Goal: Task Accomplishment & Management: Use online tool/utility

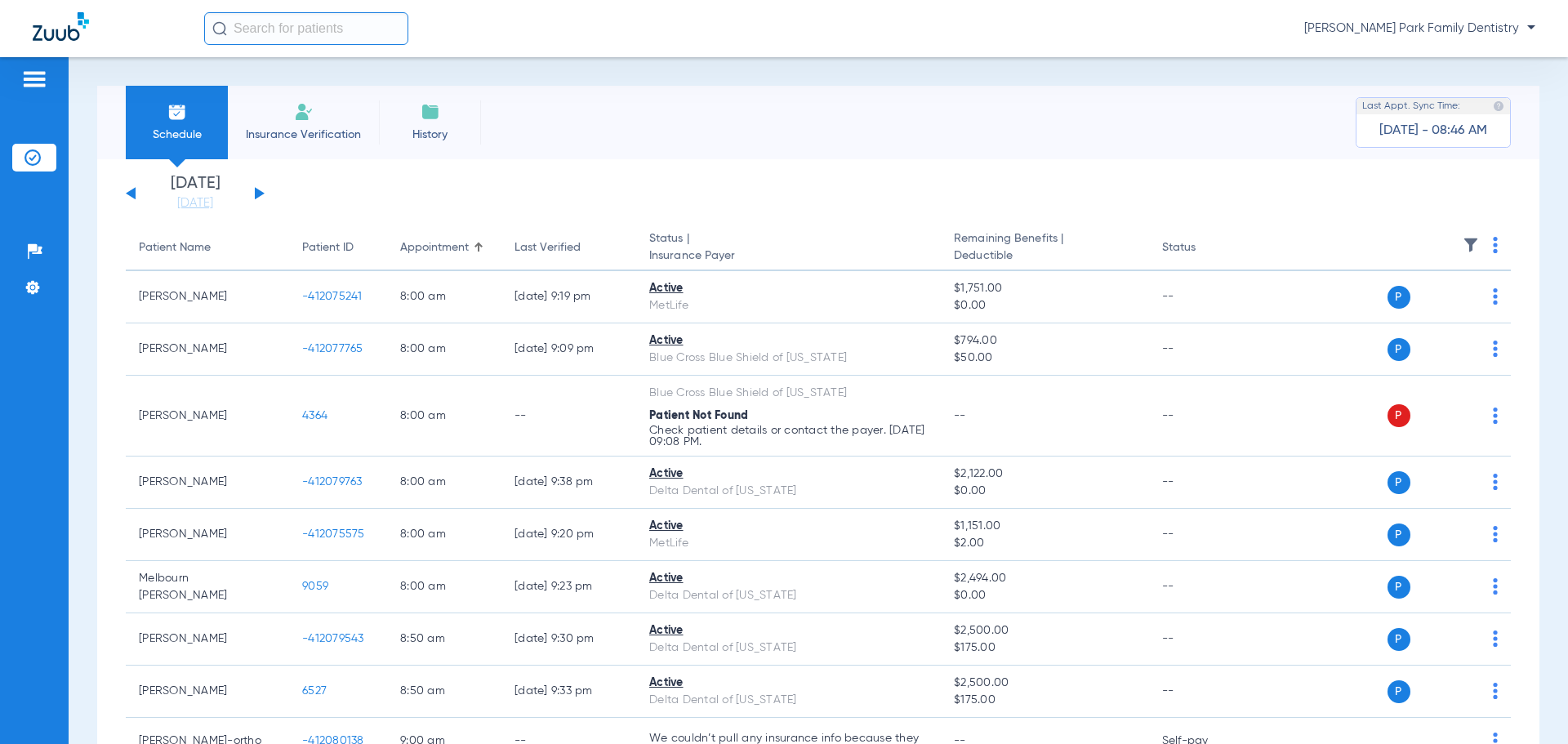
click at [259, 192] on button at bounding box center [259, 193] width 10 height 12
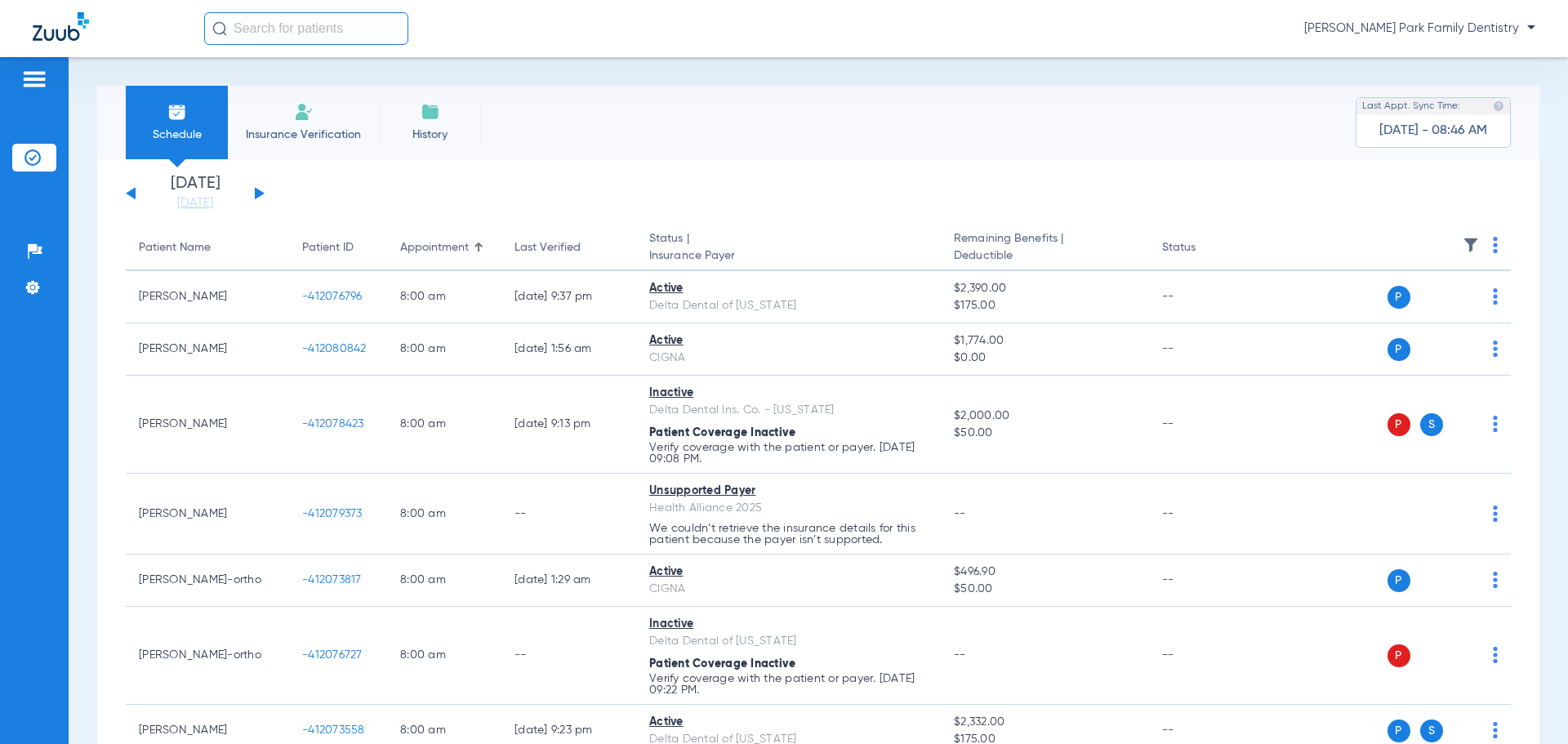
click at [1463, 245] on img at bounding box center [1470, 245] width 17 height 17
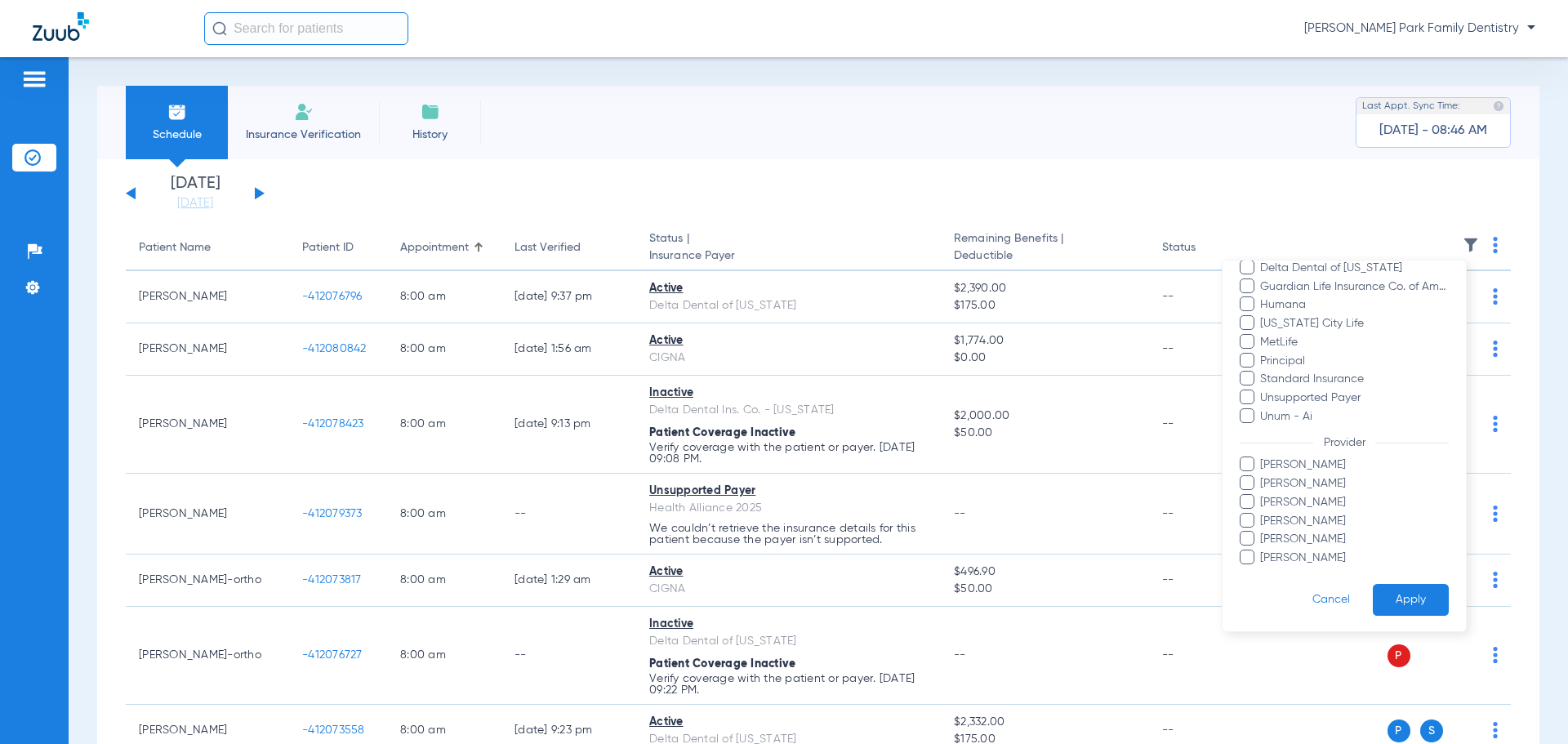
scroll to position [410, 0]
click at [1299, 553] on span "[PERSON_NAME]" at bounding box center [1355, 556] width 190 height 17
click at [1262, 567] on input "[PERSON_NAME]" at bounding box center [1262, 567] width 0 height 0
click at [1384, 586] on button "Apply" at bounding box center [1410, 598] width 76 height 32
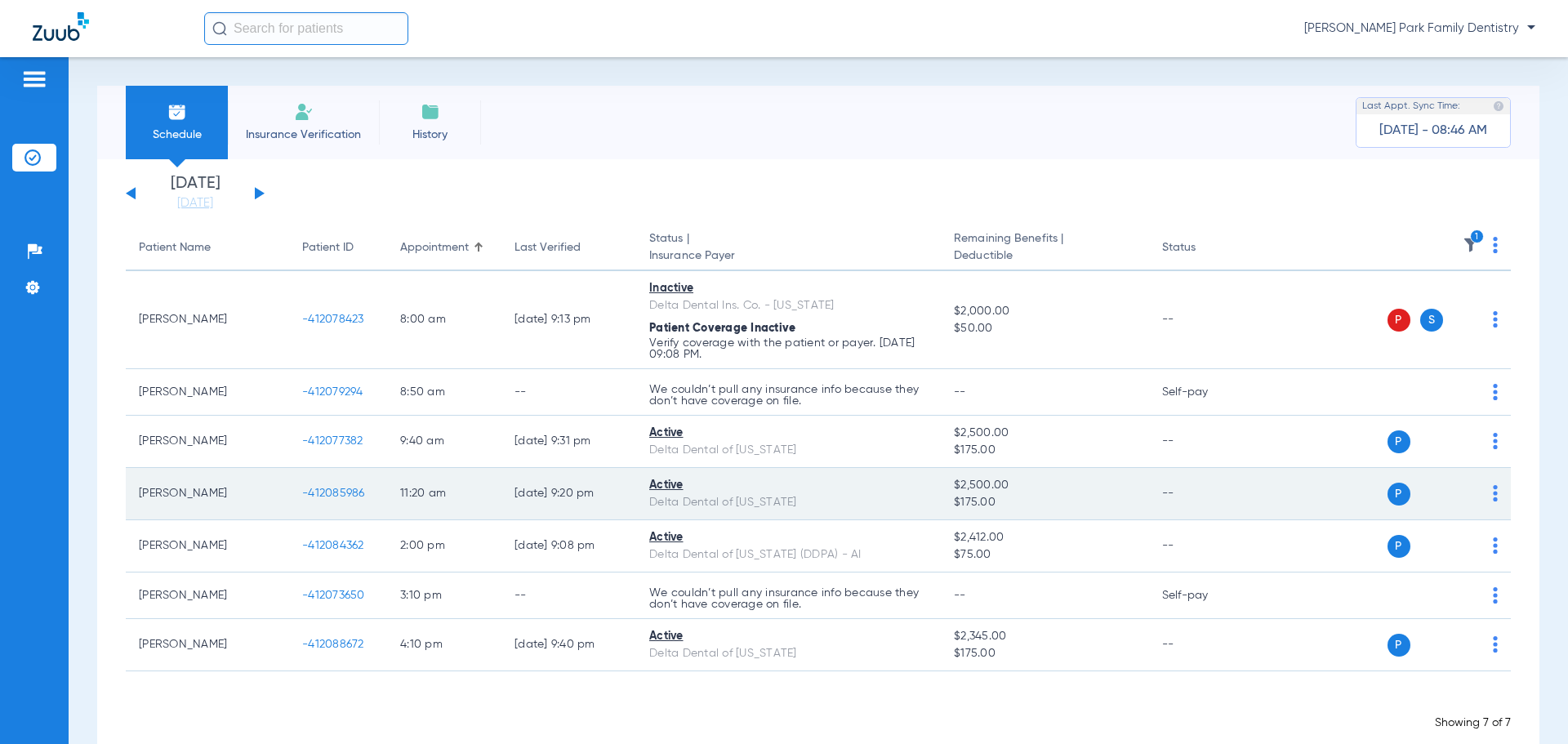
click at [347, 489] on span "-412085986" at bounding box center [333, 493] width 63 height 11
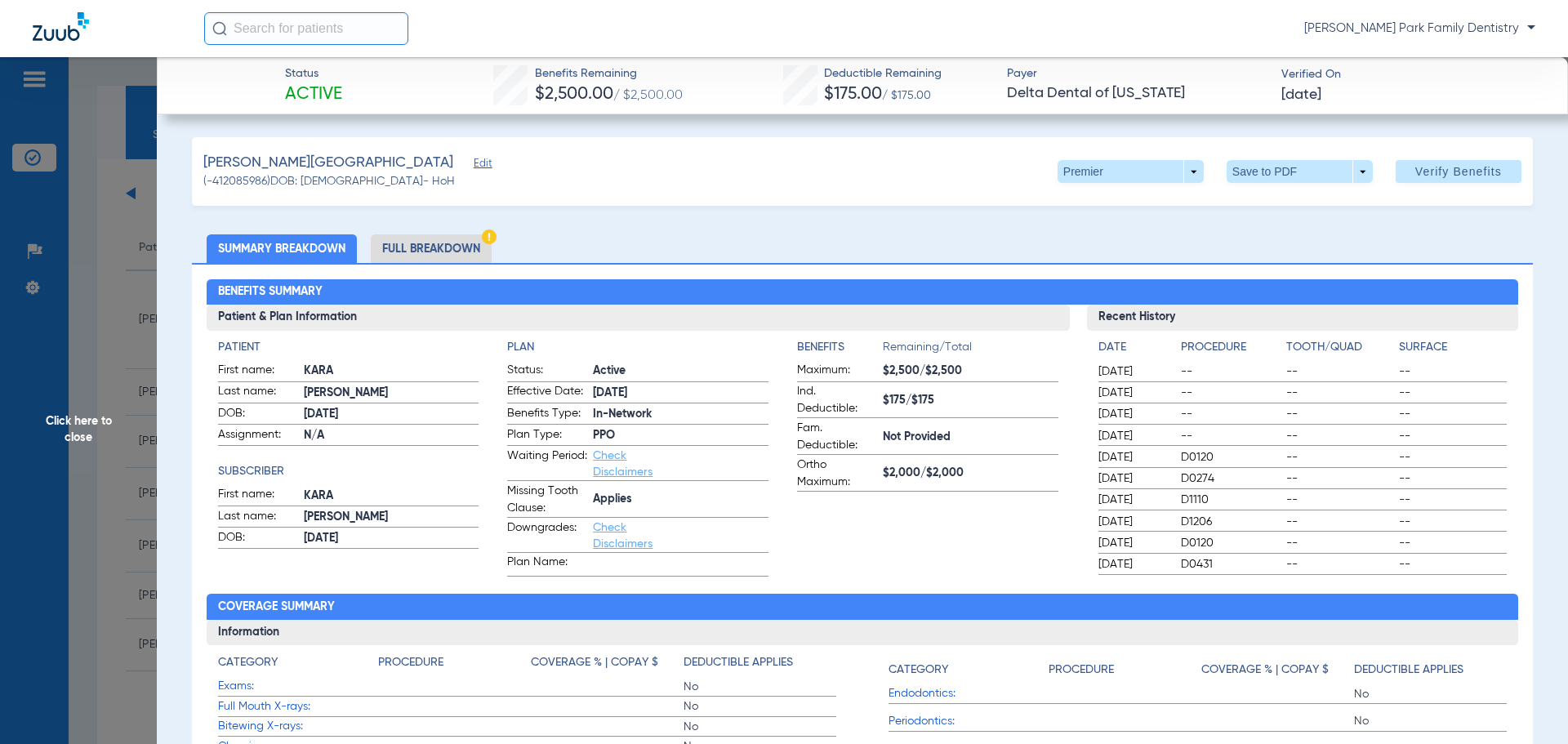
click at [96, 429] on span "Click here to close" at bounding box center [78, 429] width 157 height 744
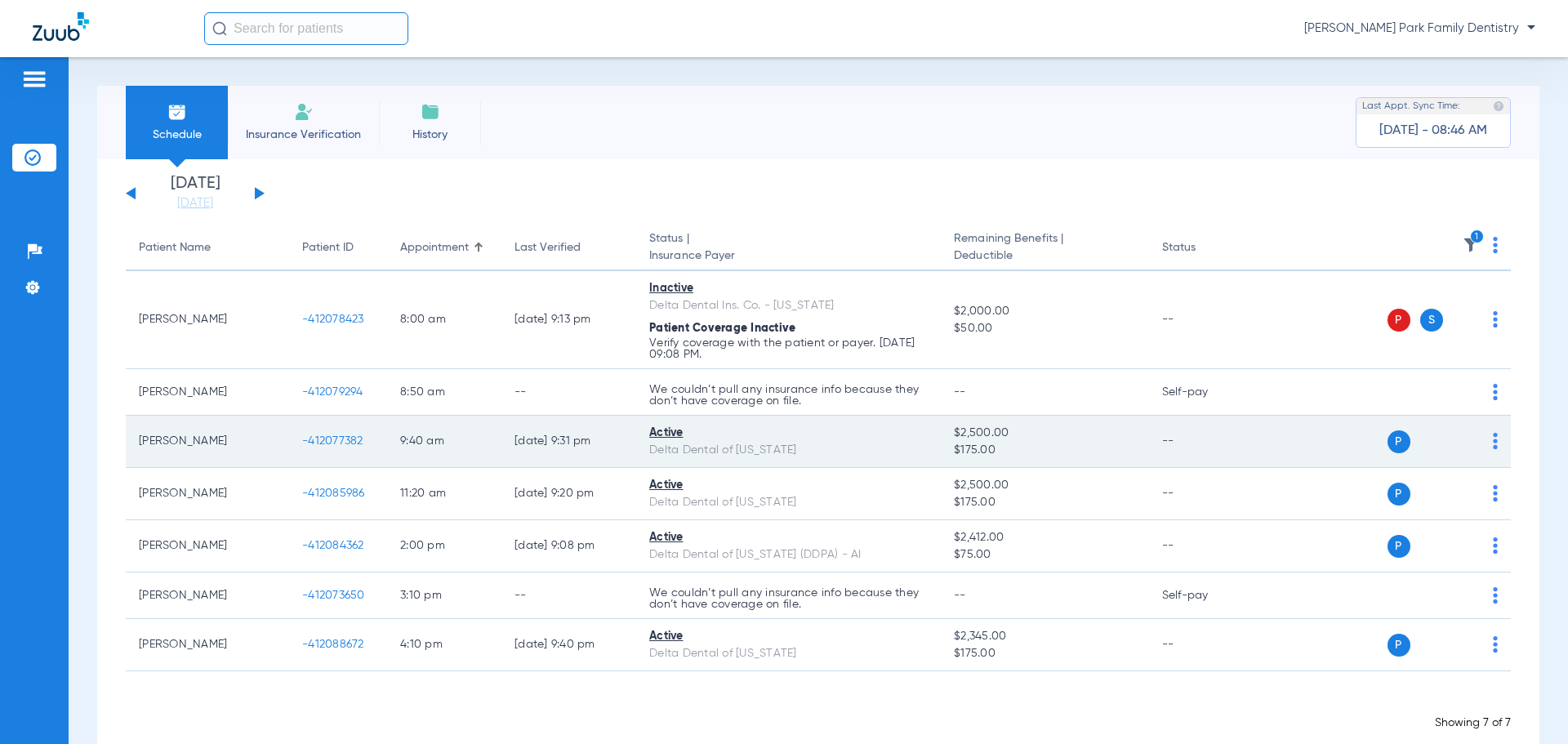
scroll to position [32, 0]
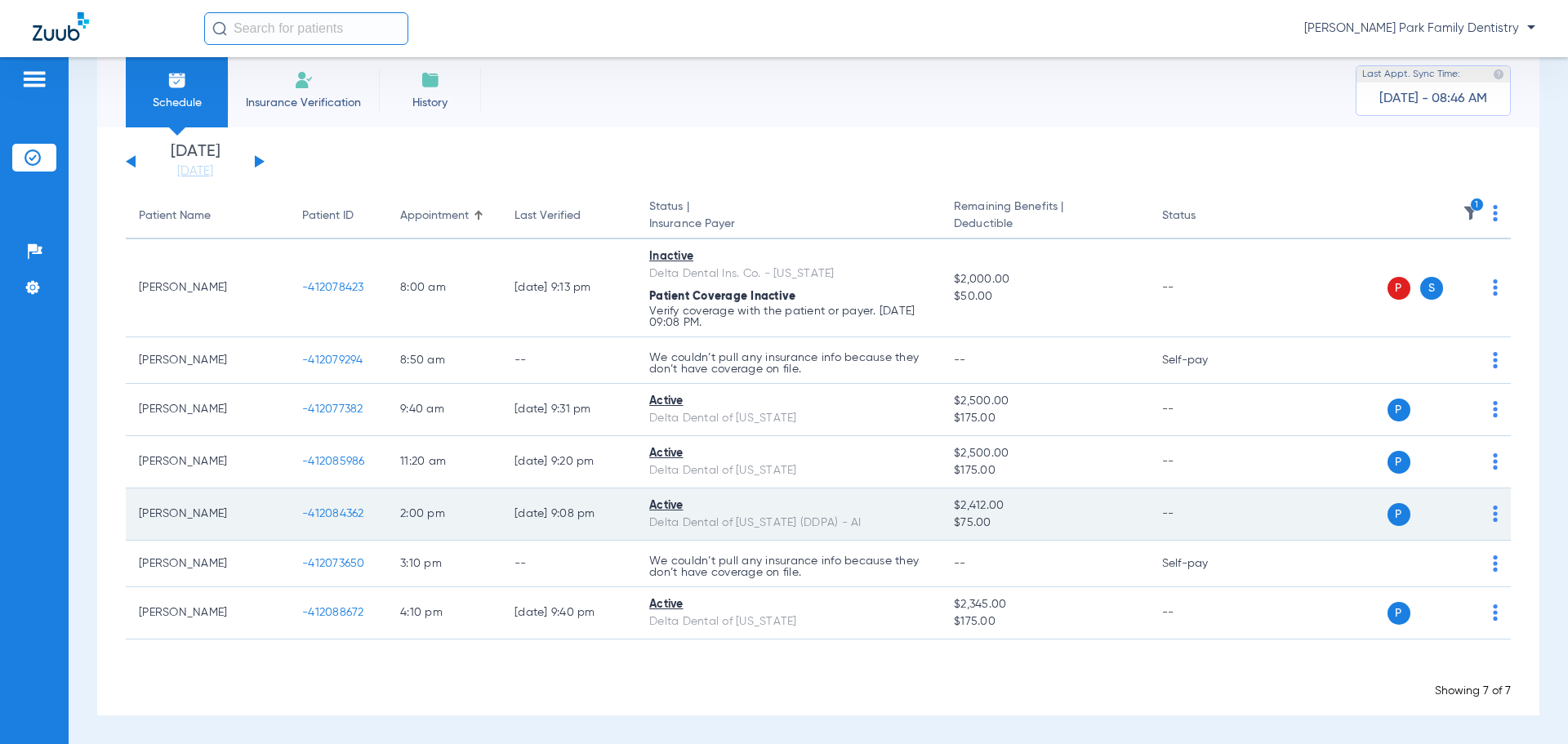
click at [344, 510] on span "-412084362" at bounding box center [333, 513] width 62 height 11
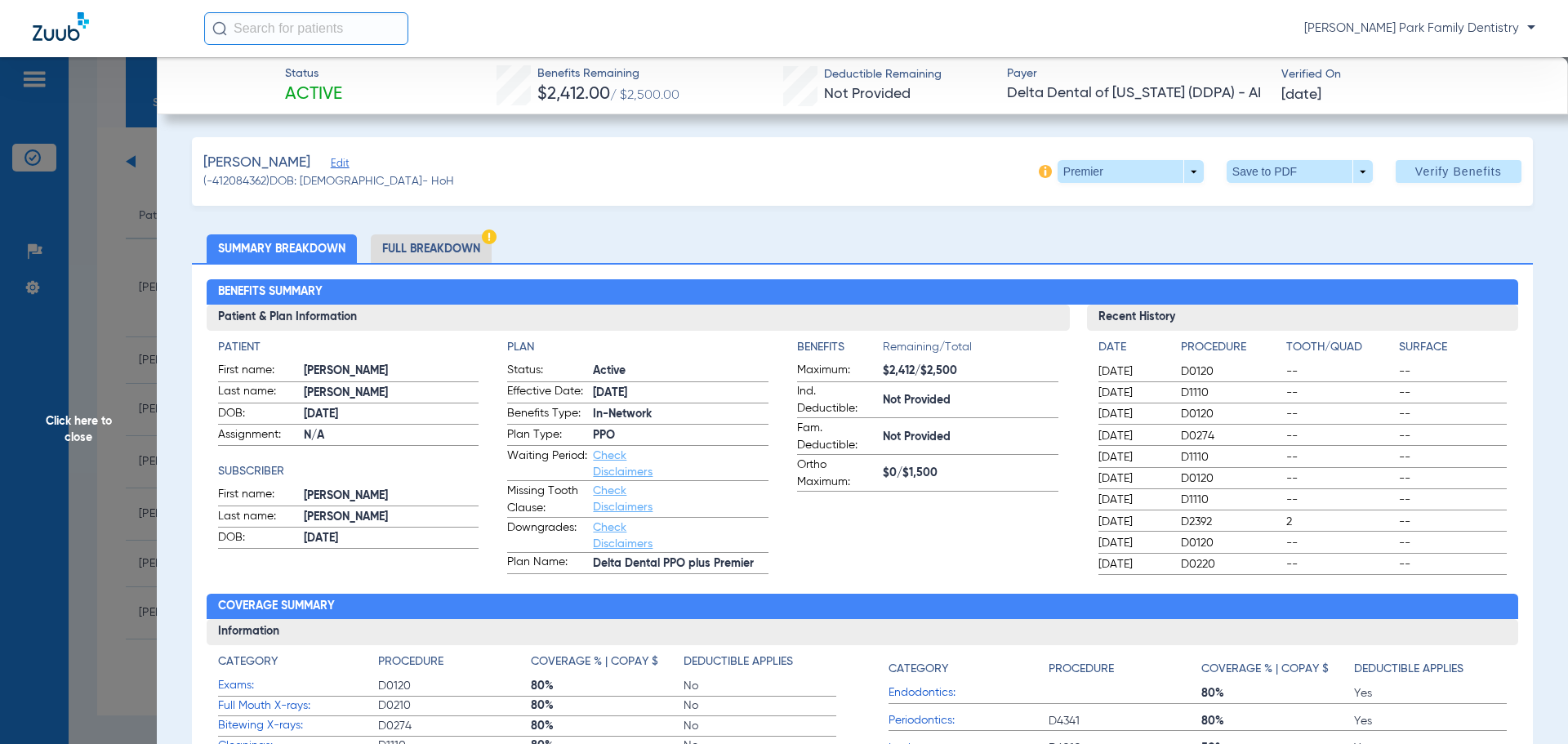
click at [98, 421] on span "Click here to close" at bounding box center [78, 429] width 157 height 744
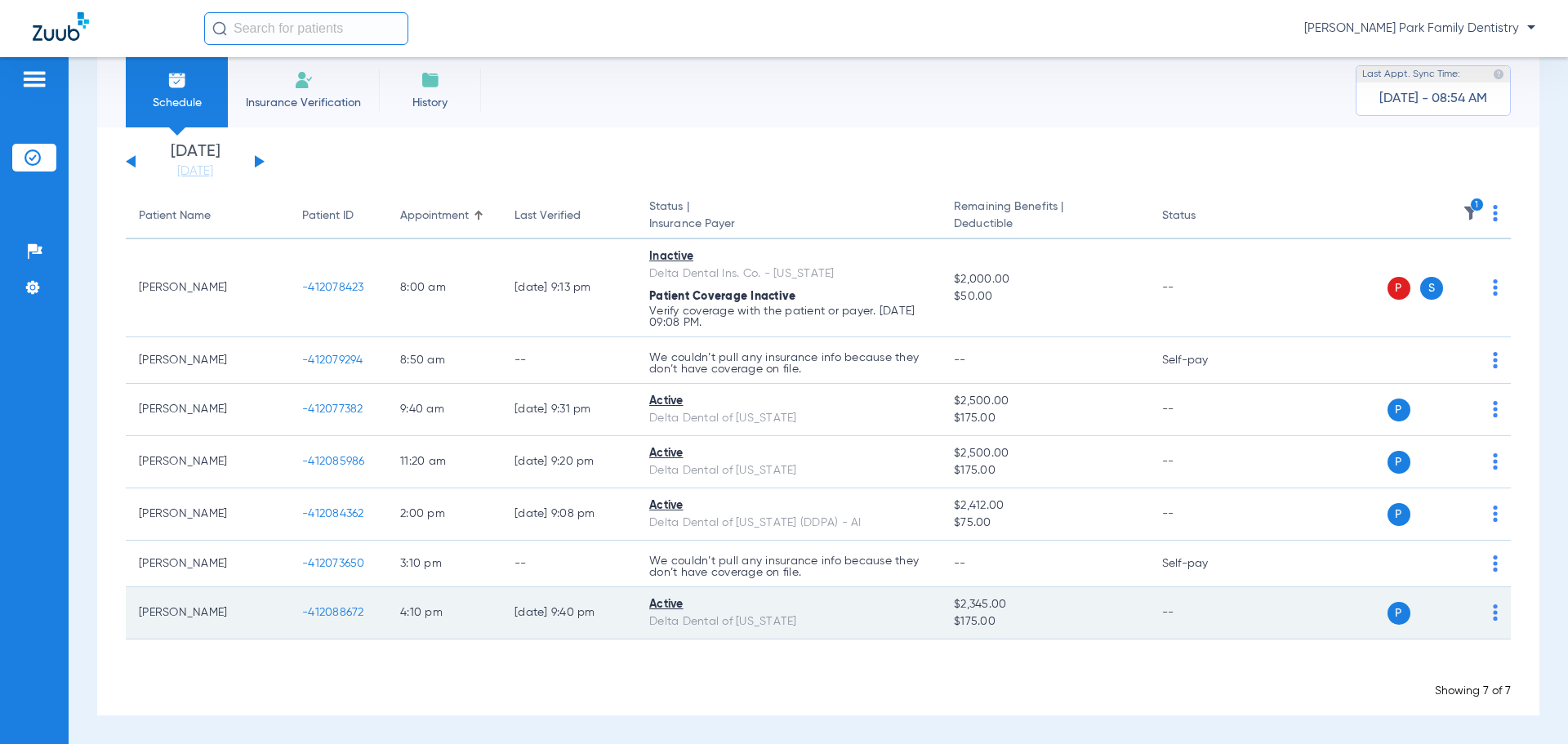
click at [327, 611] on span "-412088672" at bounding box center [333, 612] width 62 height 11
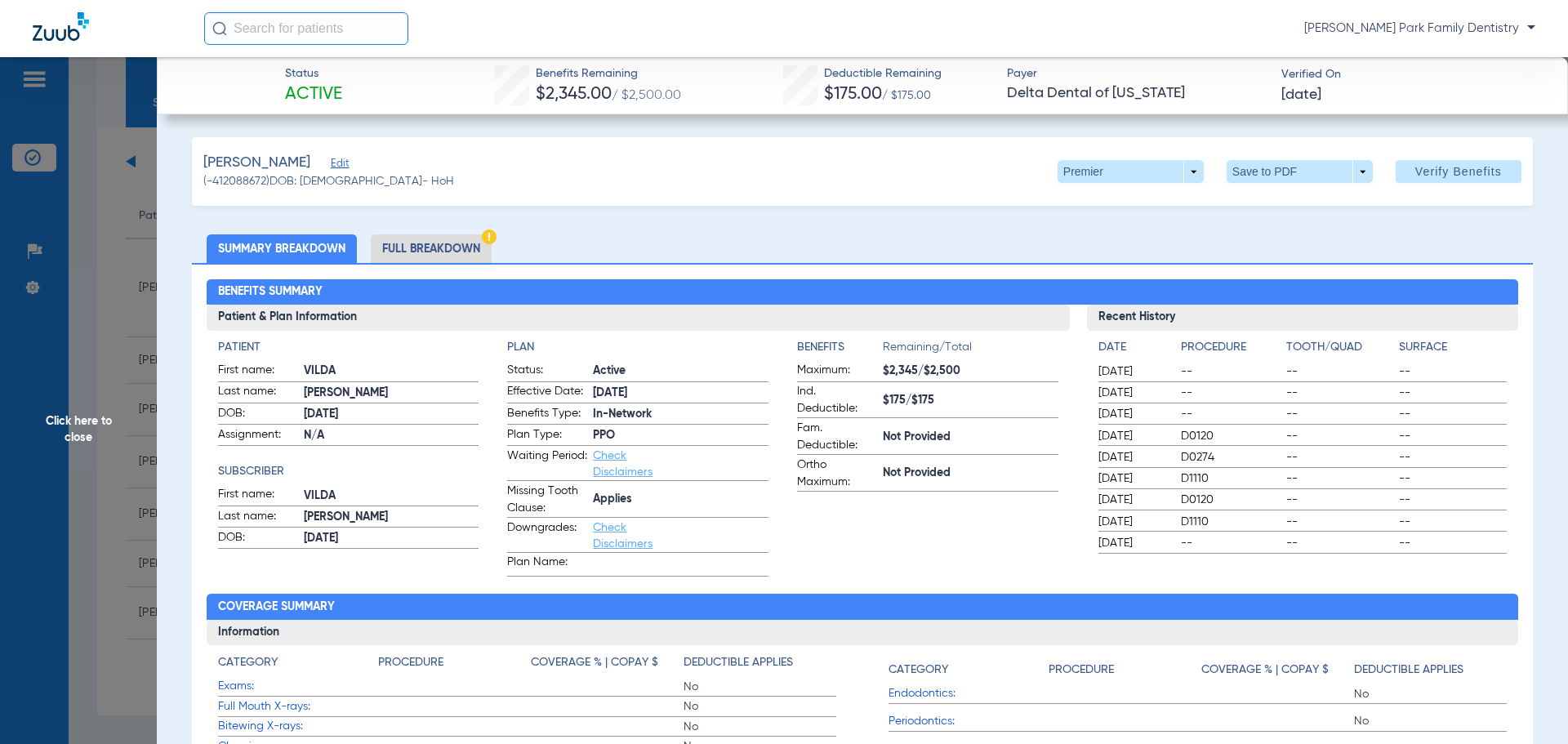
click at [80, 425] on span "Click here to close" at bounding box center [78, 429] width 157 height 744
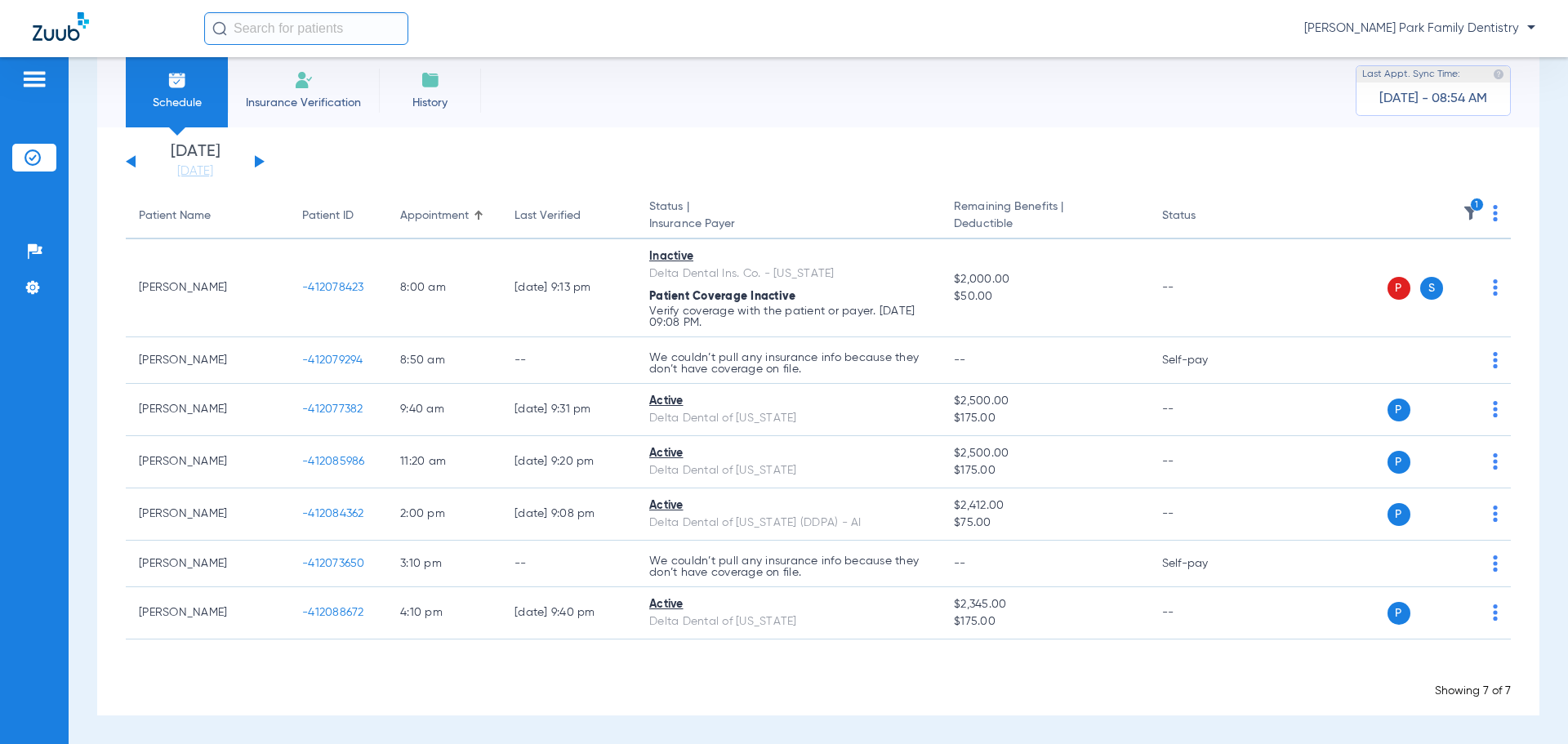
click at [1463, 218] on img at bounding box center [1470, 212] width 17 height 17
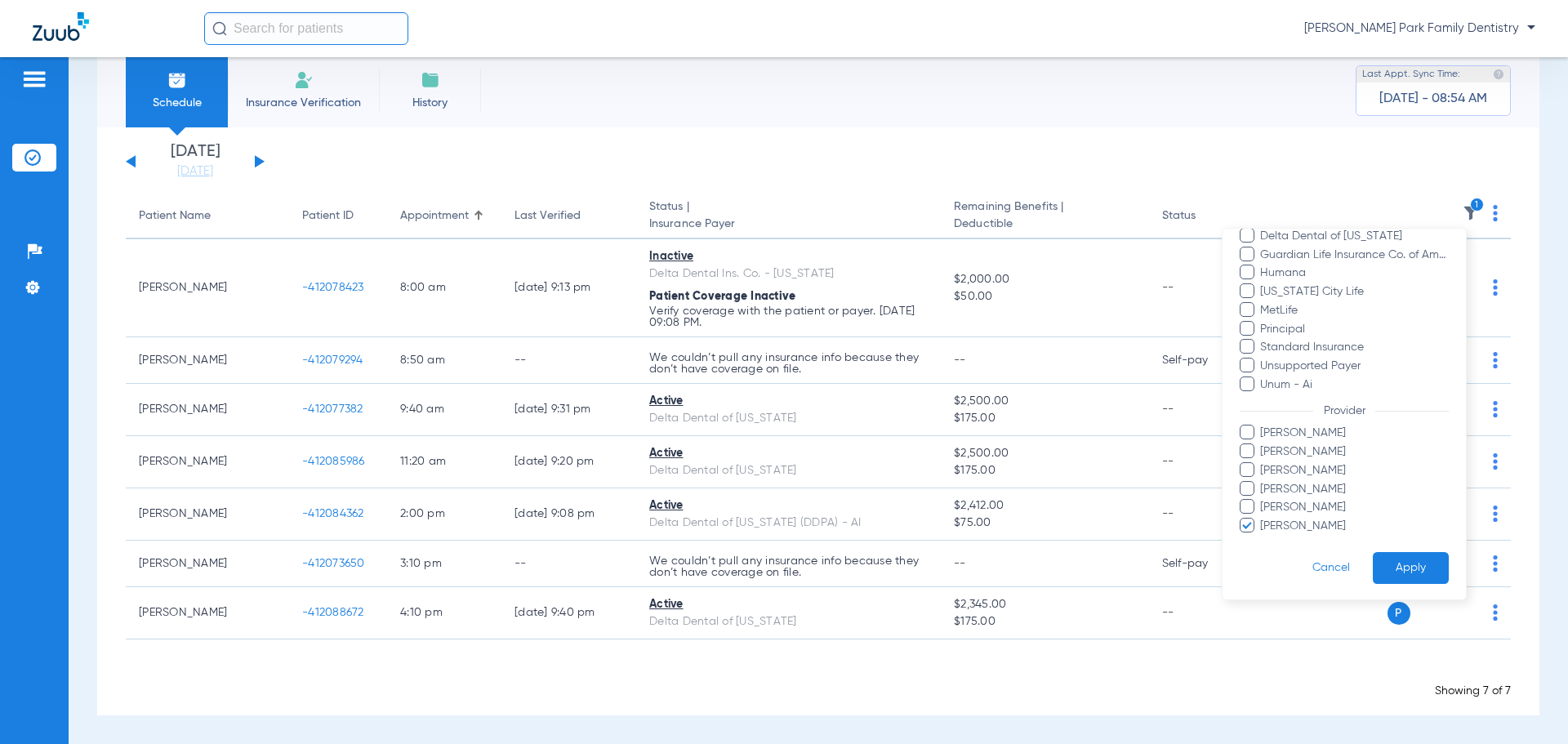
scroll to position [410, 0]
click at [1317, 522] on span "[PERSON_NAME]" at bounding box center [1355, 525] width 190 height 17
click at [1262, 535] on input "[PERSON_NAME]" at bounding box center [1262, 535] width 0 height 0
click at [1316, 489] on span "[PERSON_NAME]" at bounding box center [1355, 488] width 190 height 17
click at [1262, 499] on input "[PERSON_NAME]" at bounding box center [1262, 499] width 0 height 0
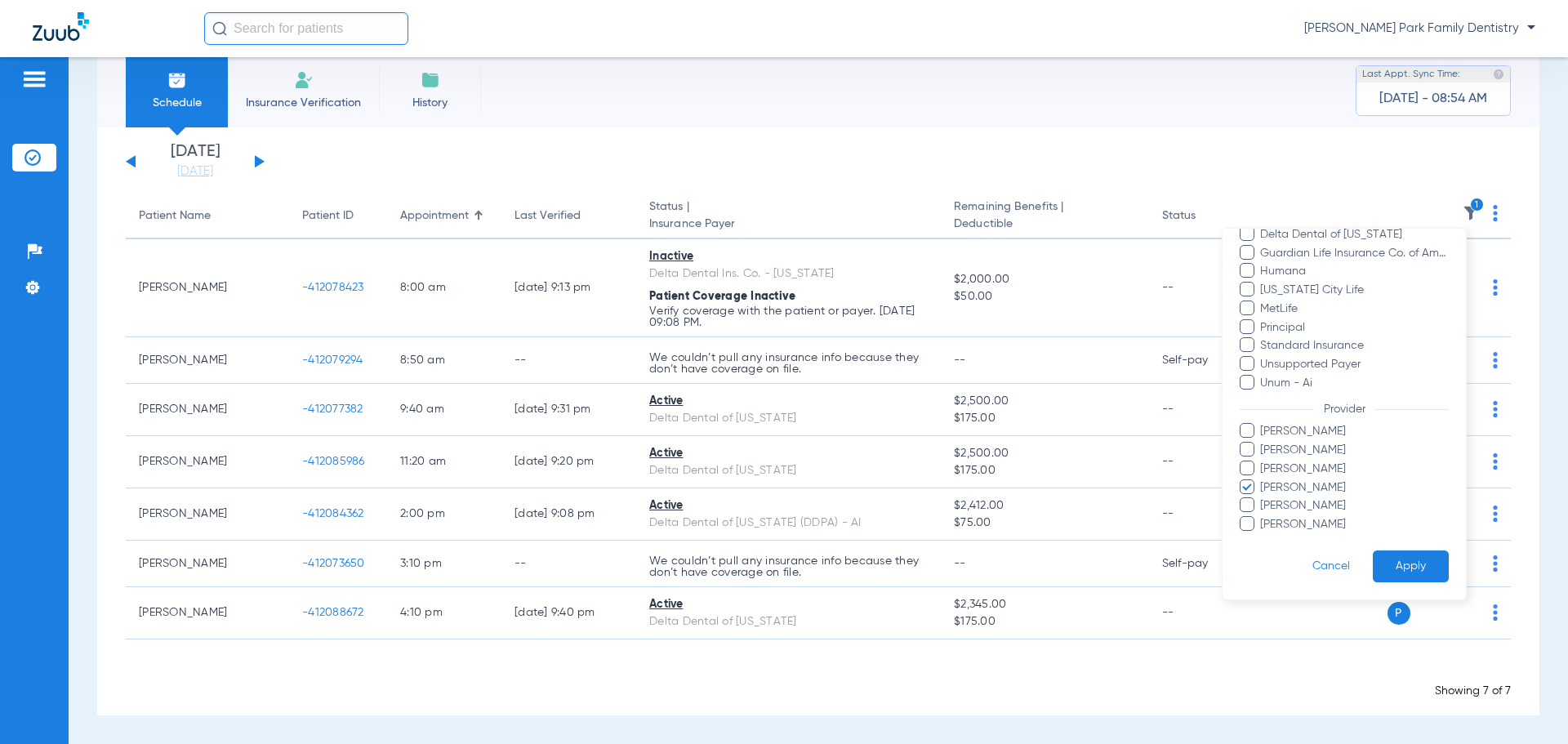
click at [1389, 560] on button "Apply" at bounding box center [1410, 566] width 76 height 32
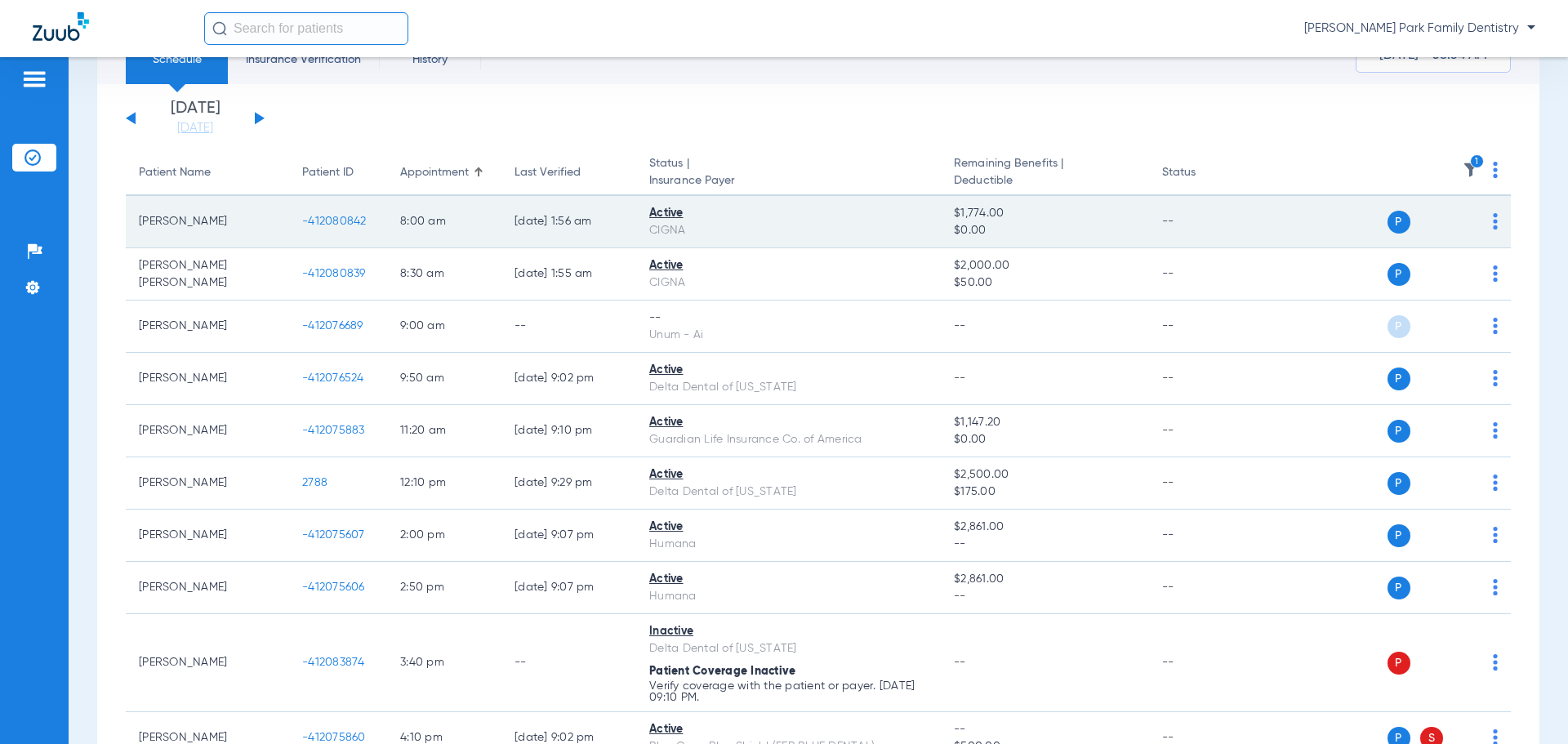
scroll to position [164, 0]
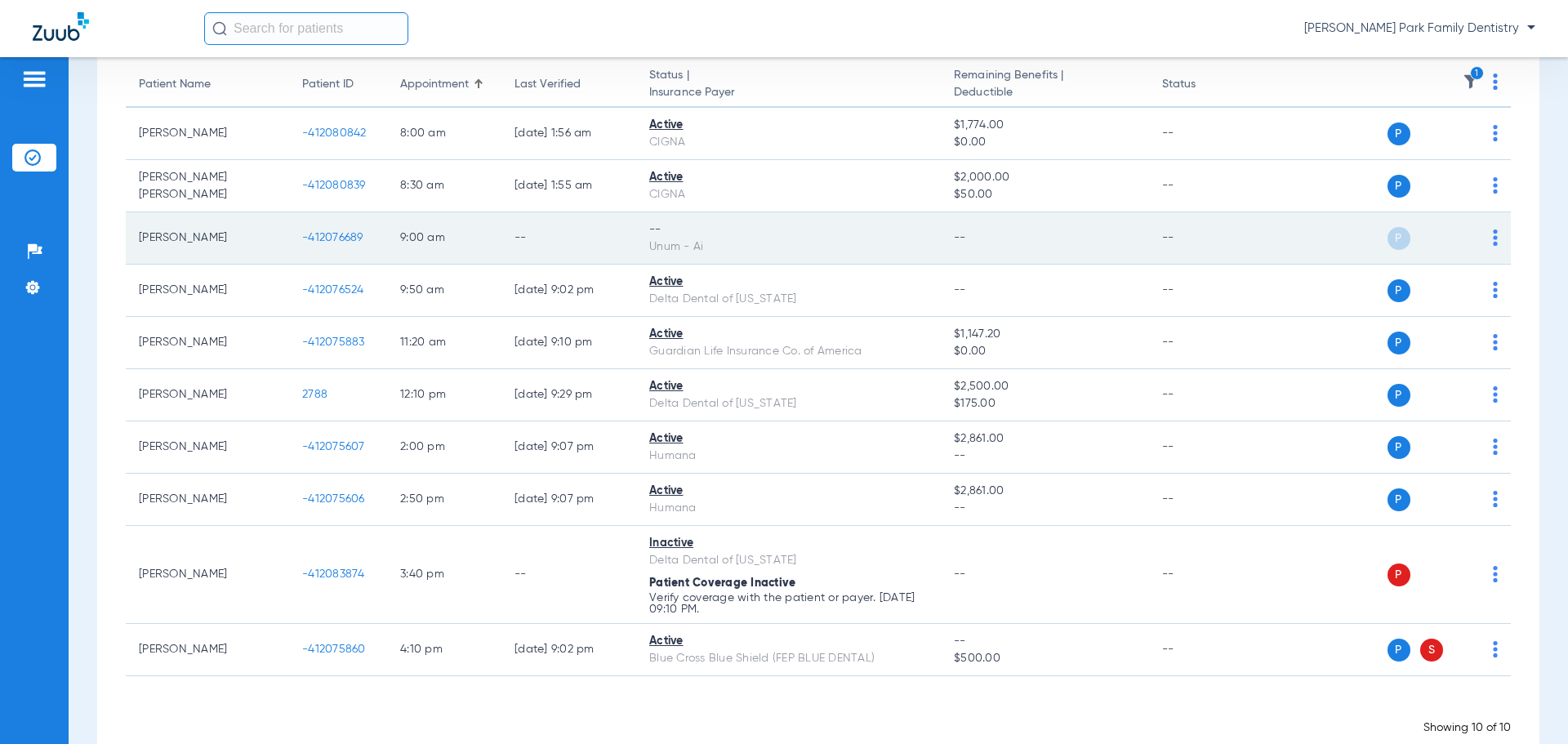
click at [344, 236] on span "-412076689" at bounding box center [333, 237] width 61 height 11
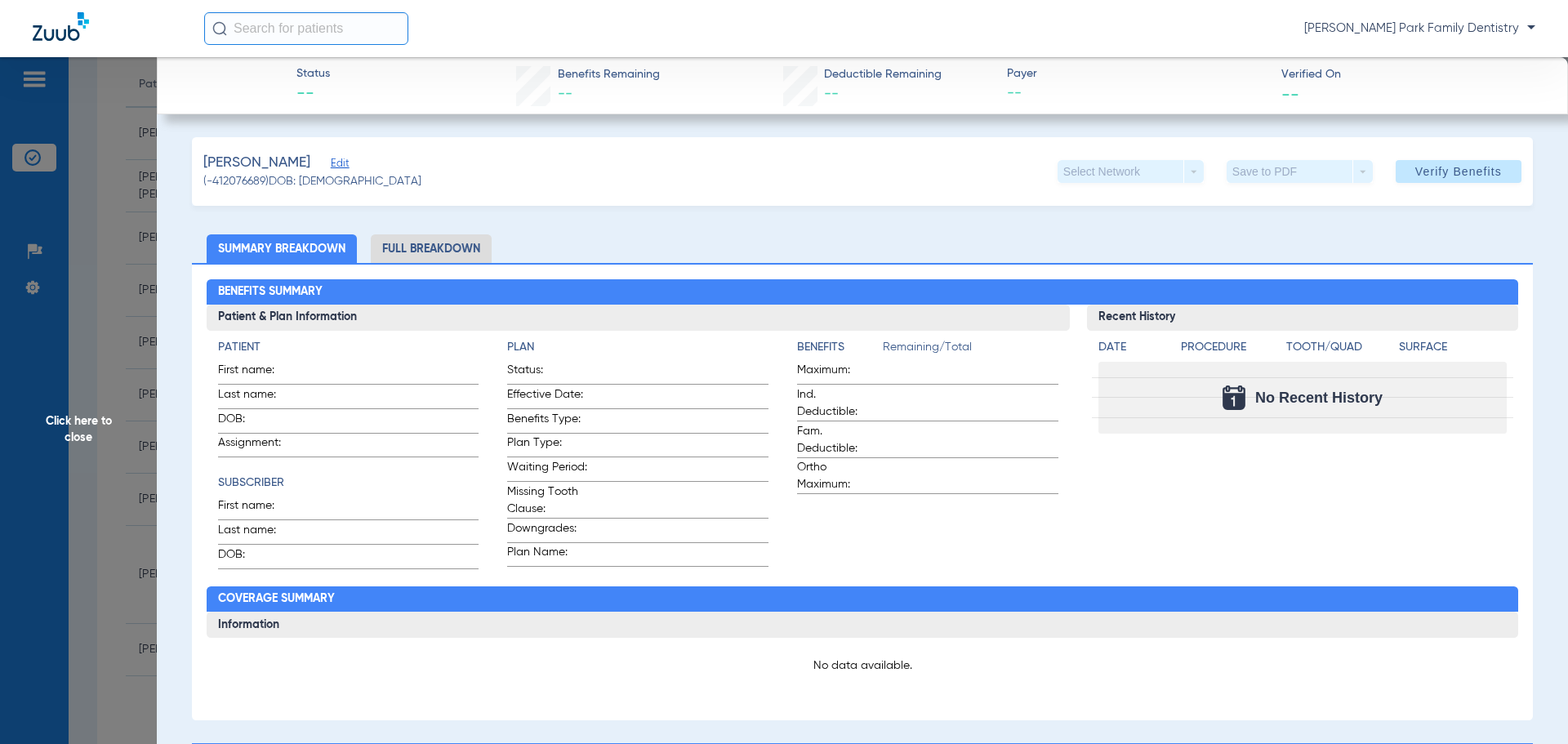
click at [73, 427] on span "Click here to close" at bounding box center [78, 429] width 157 height 744
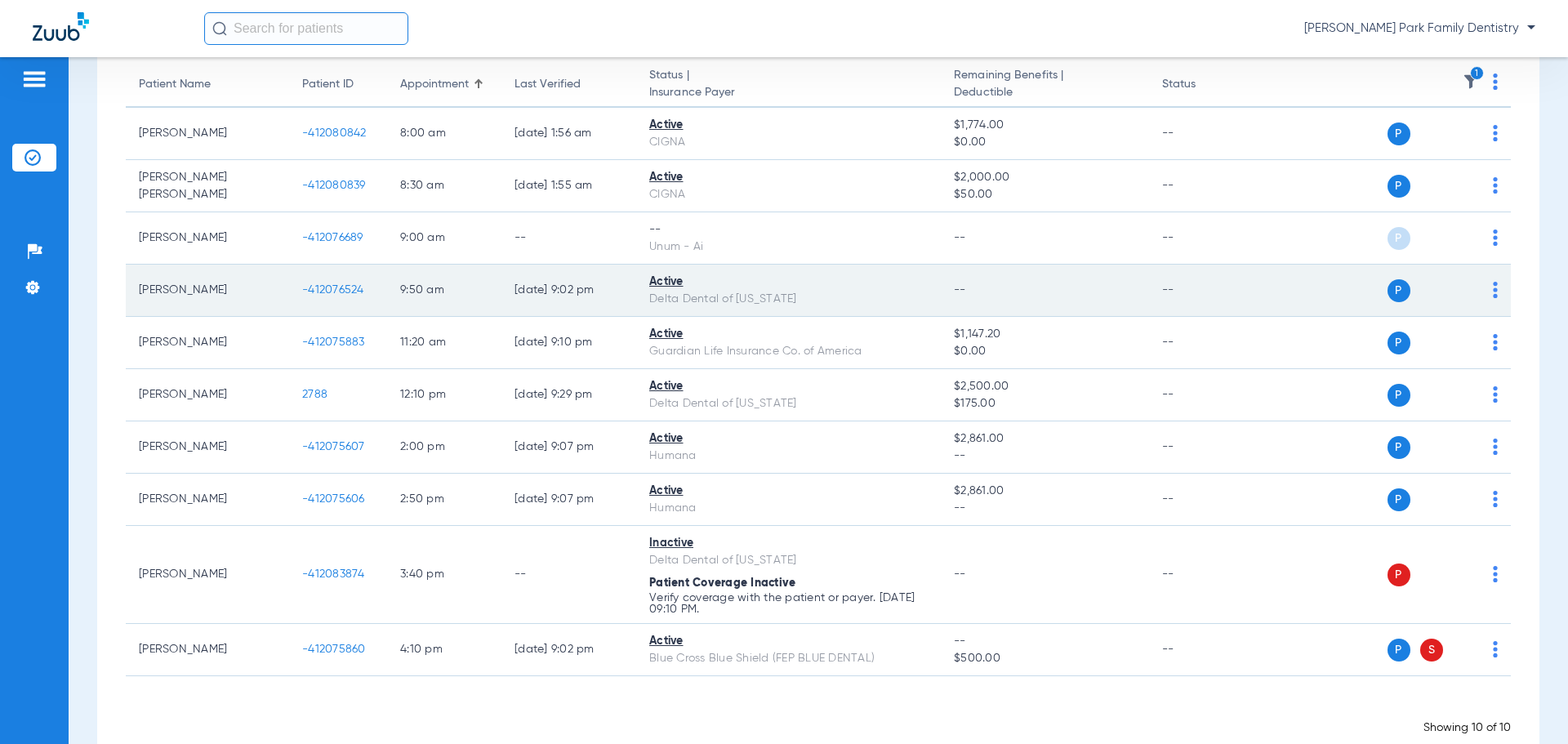
click at [313, 291] on span "-412076524" at bounding box center [333, 289] width 62 height 11
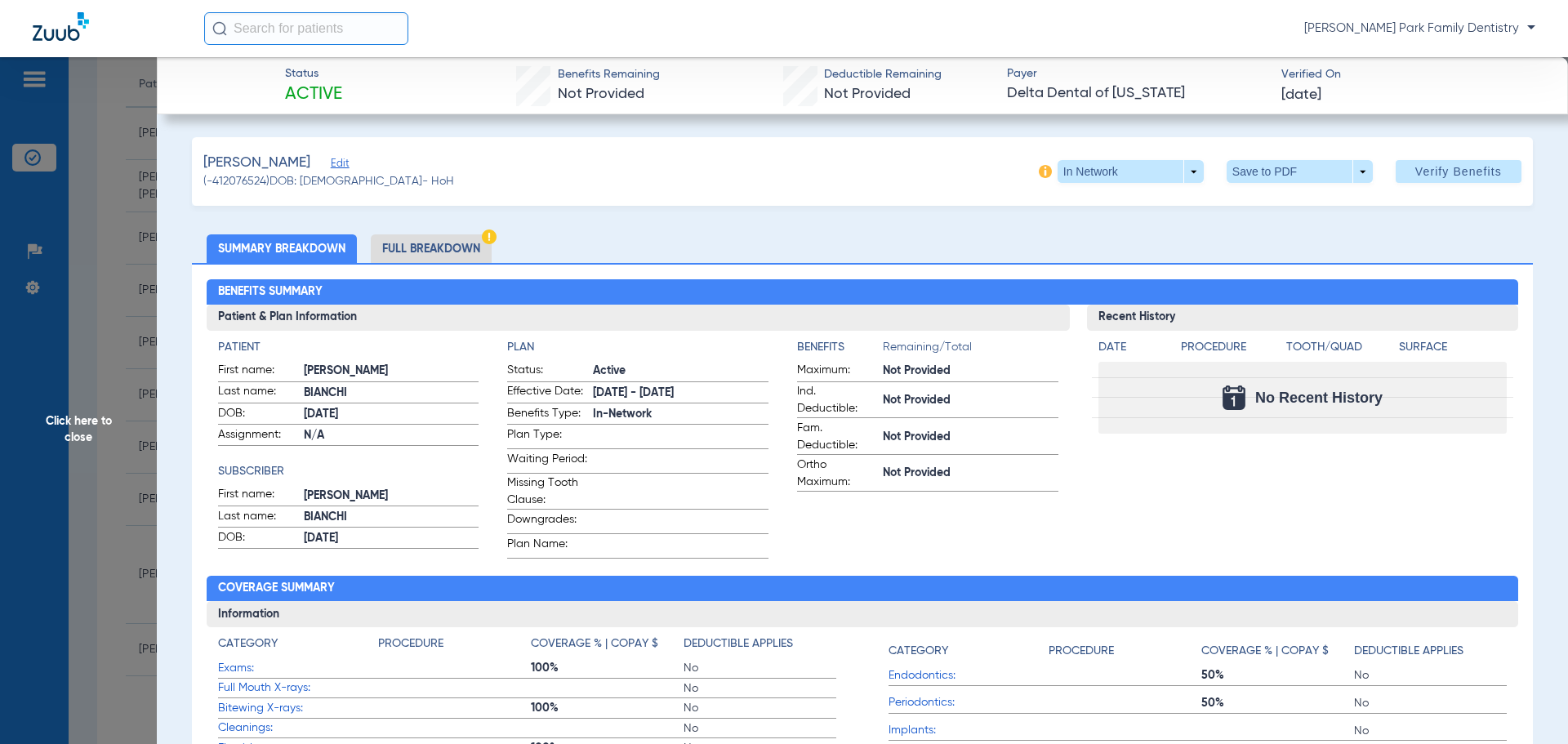
click at [95, 416] on span "Click here to close" at bounding box center [78, 429] width 157 height 744
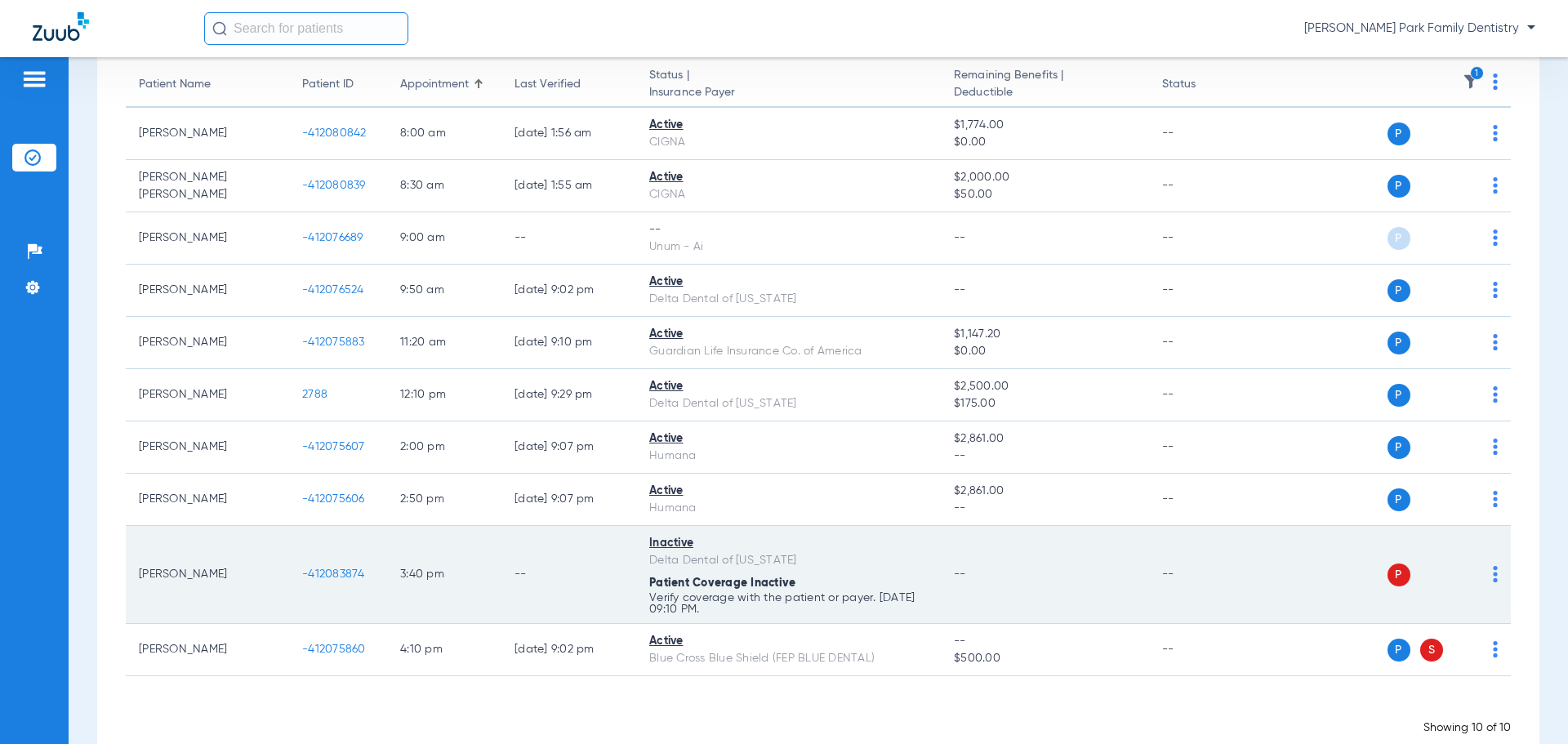
click at [333, 578] on span "-412083874" at bounding box center [333, 573] width 63 height 11
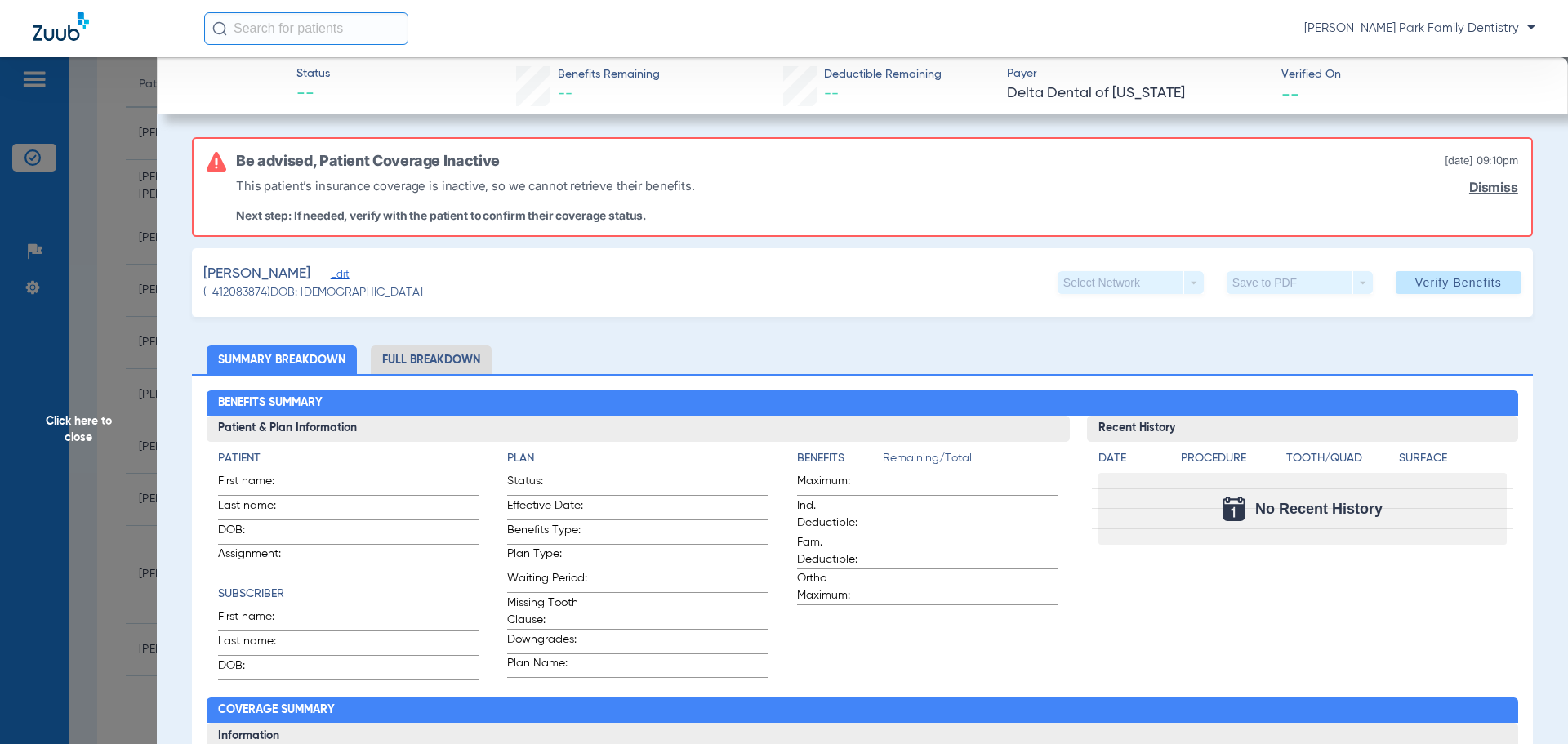
click at [89, 426] on span "Click here to close" at bounding box center [78, 429] width 157 height 744
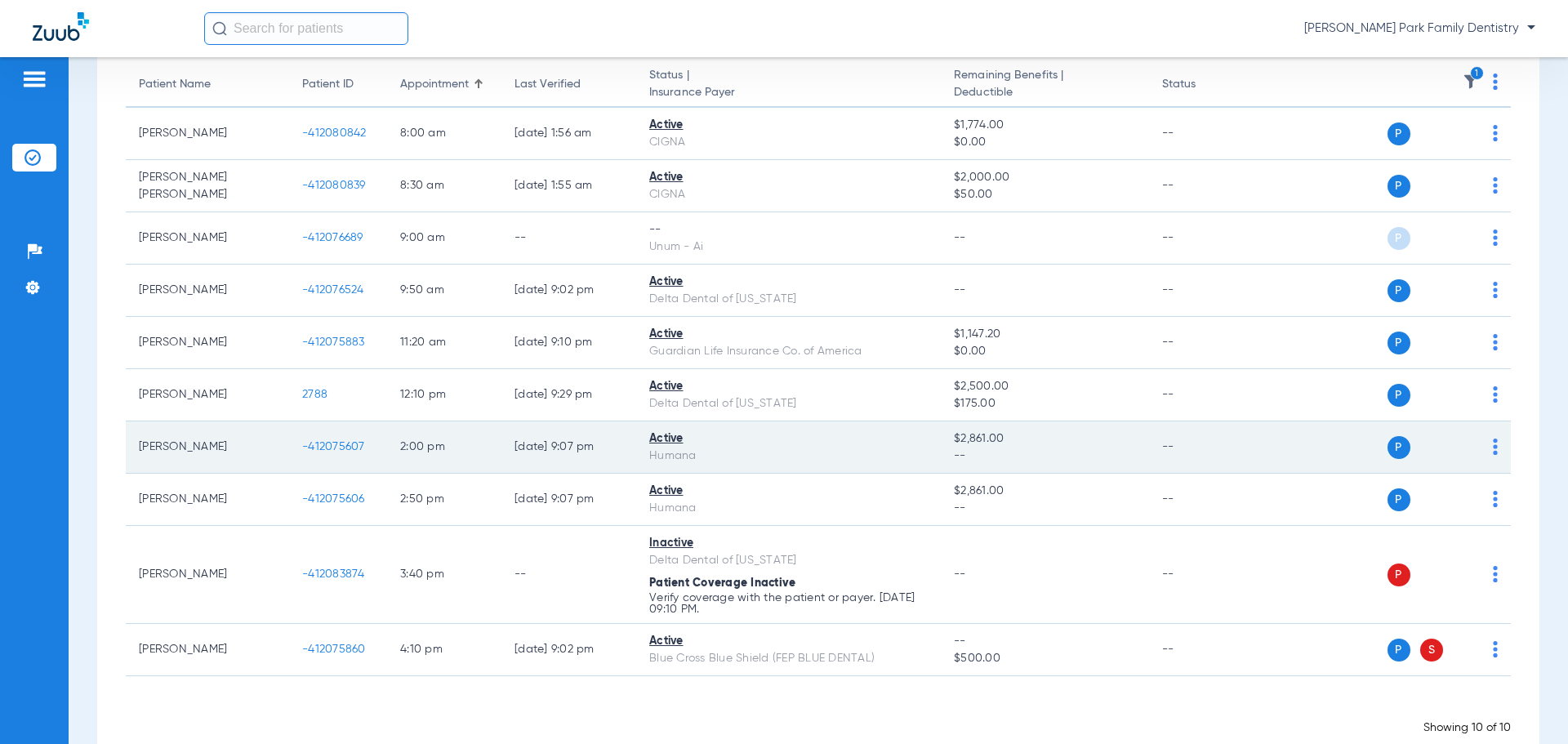
scroll to position [200, 0]
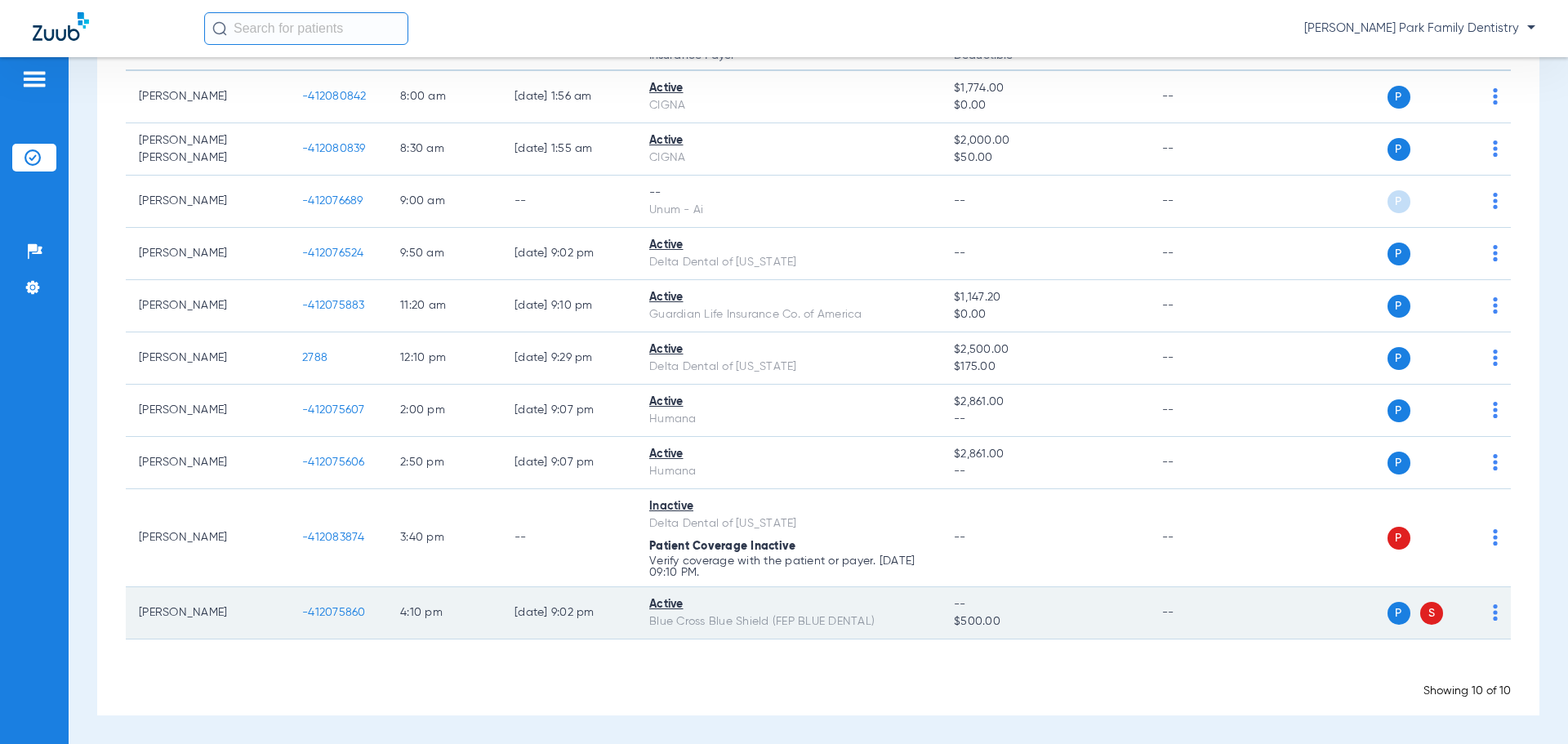
click at [334, 607] on span "-412075860" at bounding box center [333, 612] width 64 height 11
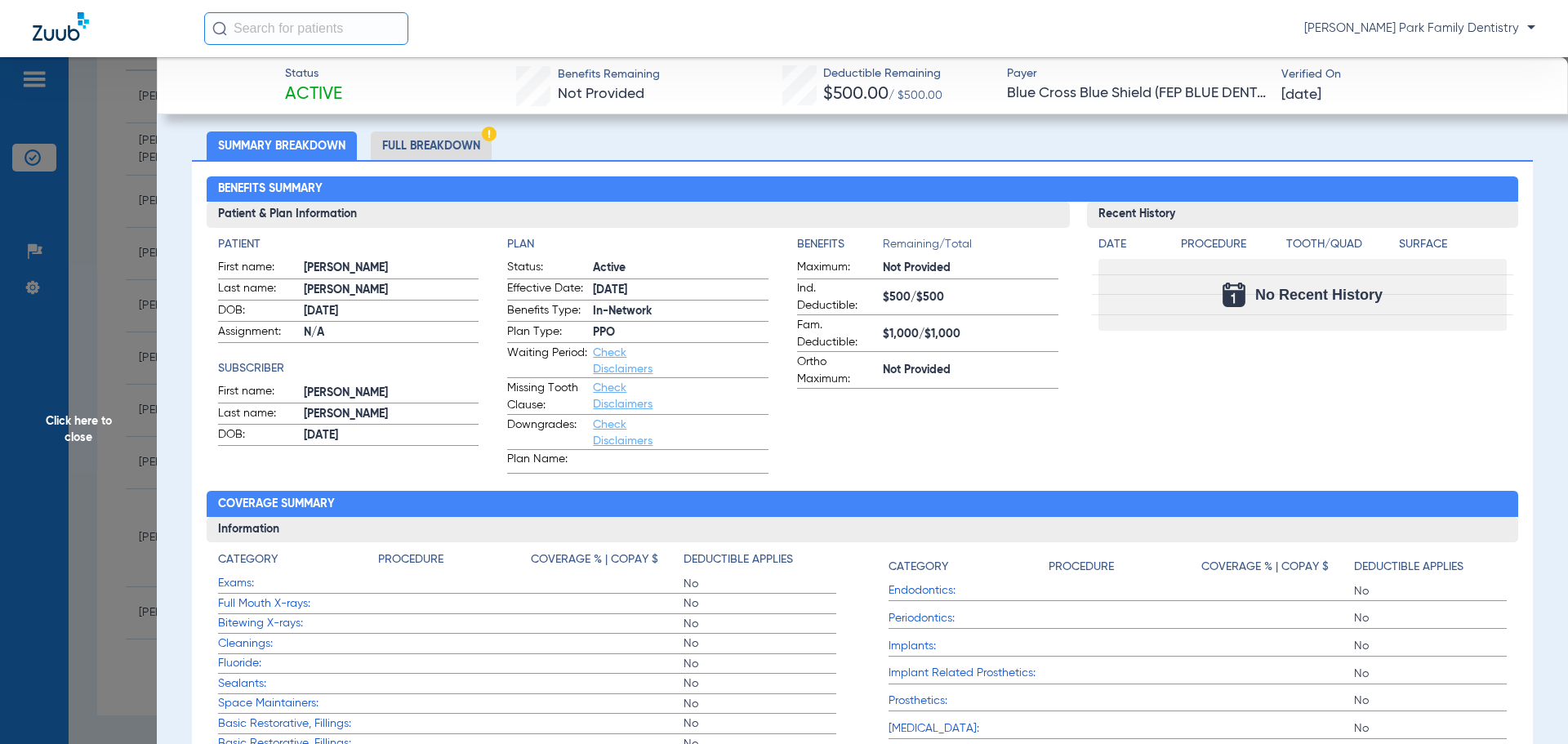
scroll to position [0, 0]
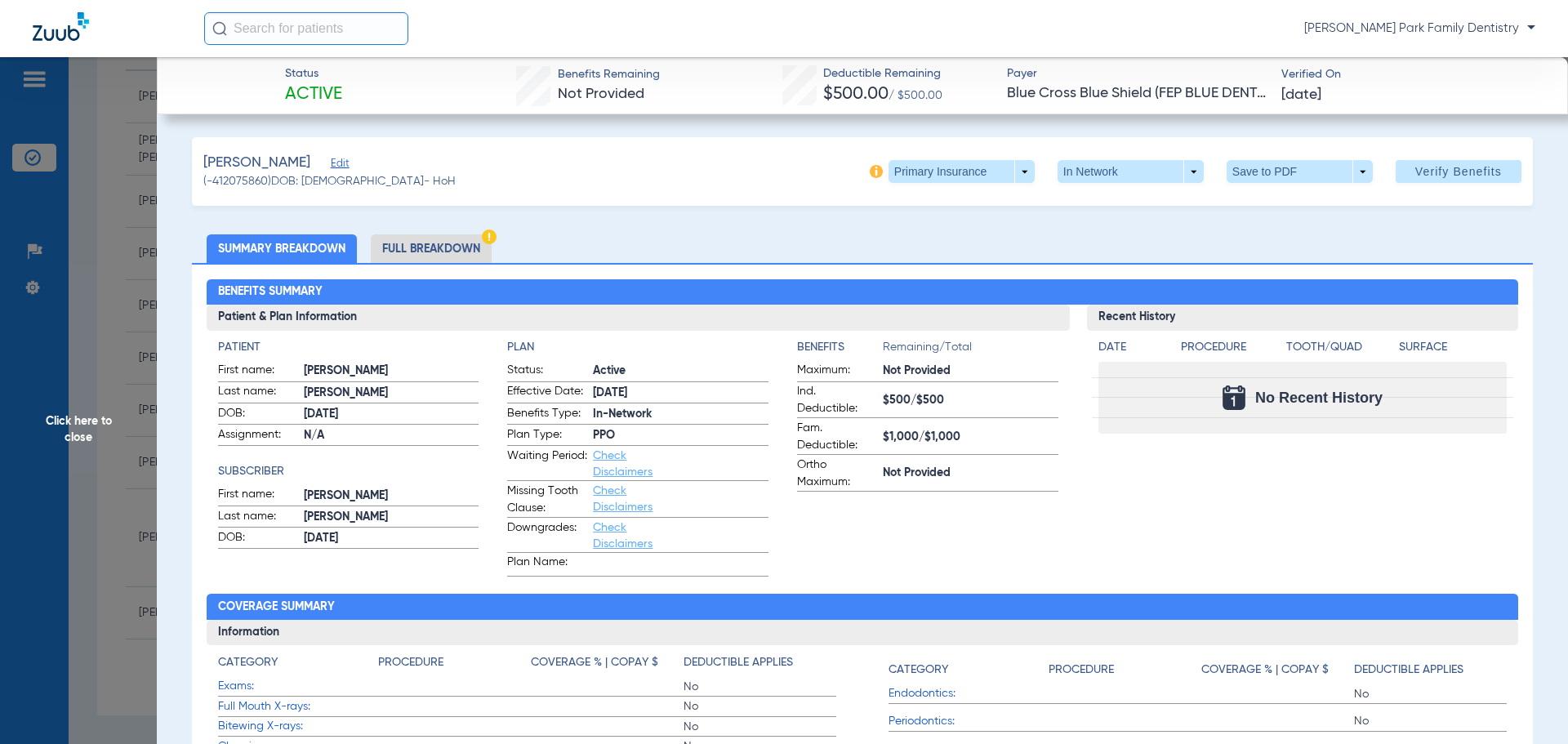
click at [85, 434] on span "Click here to close" at bounding box center [78, 429] width 157 height 744
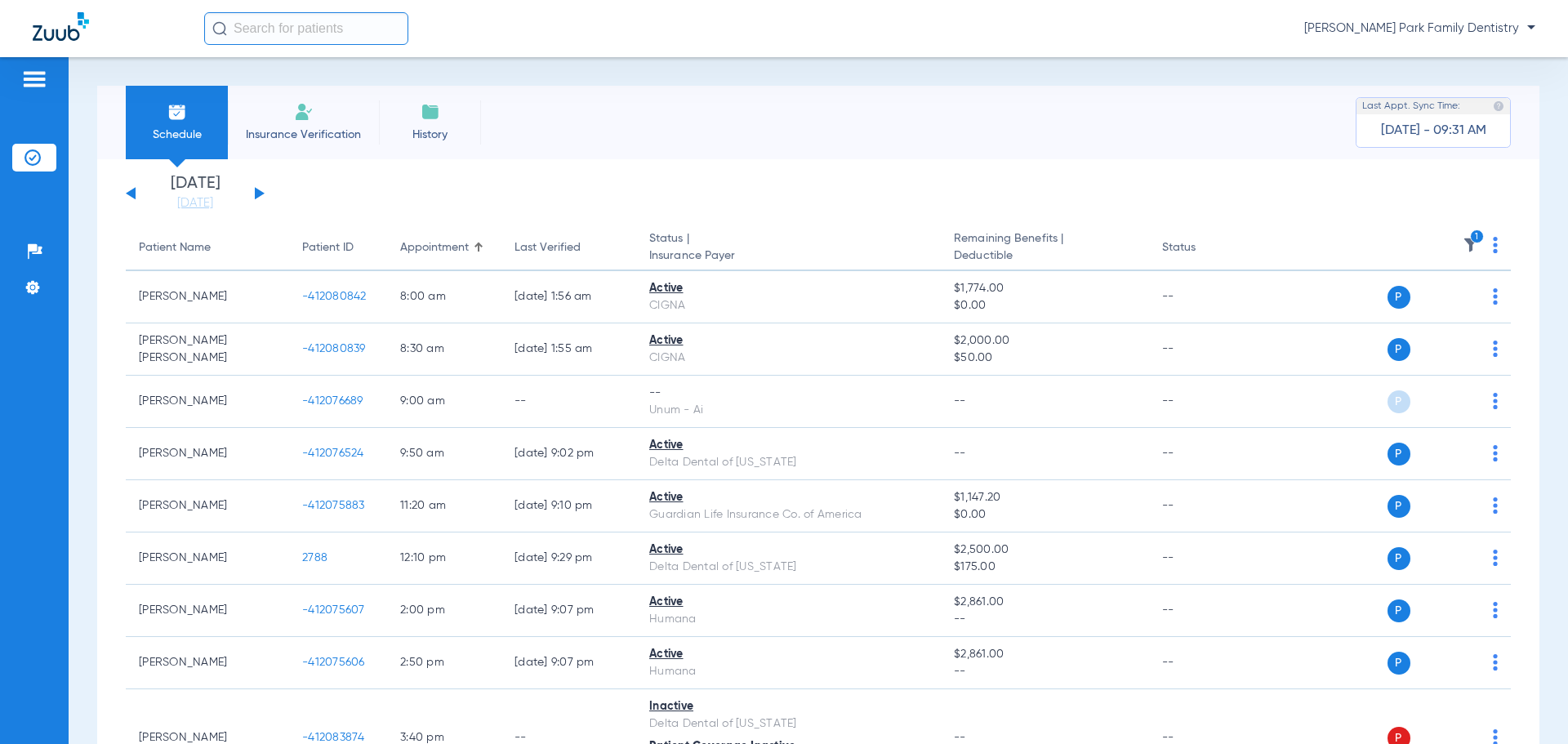
click at [1463, 250] on img at bounding box center [1470, 245] width 17 height 17
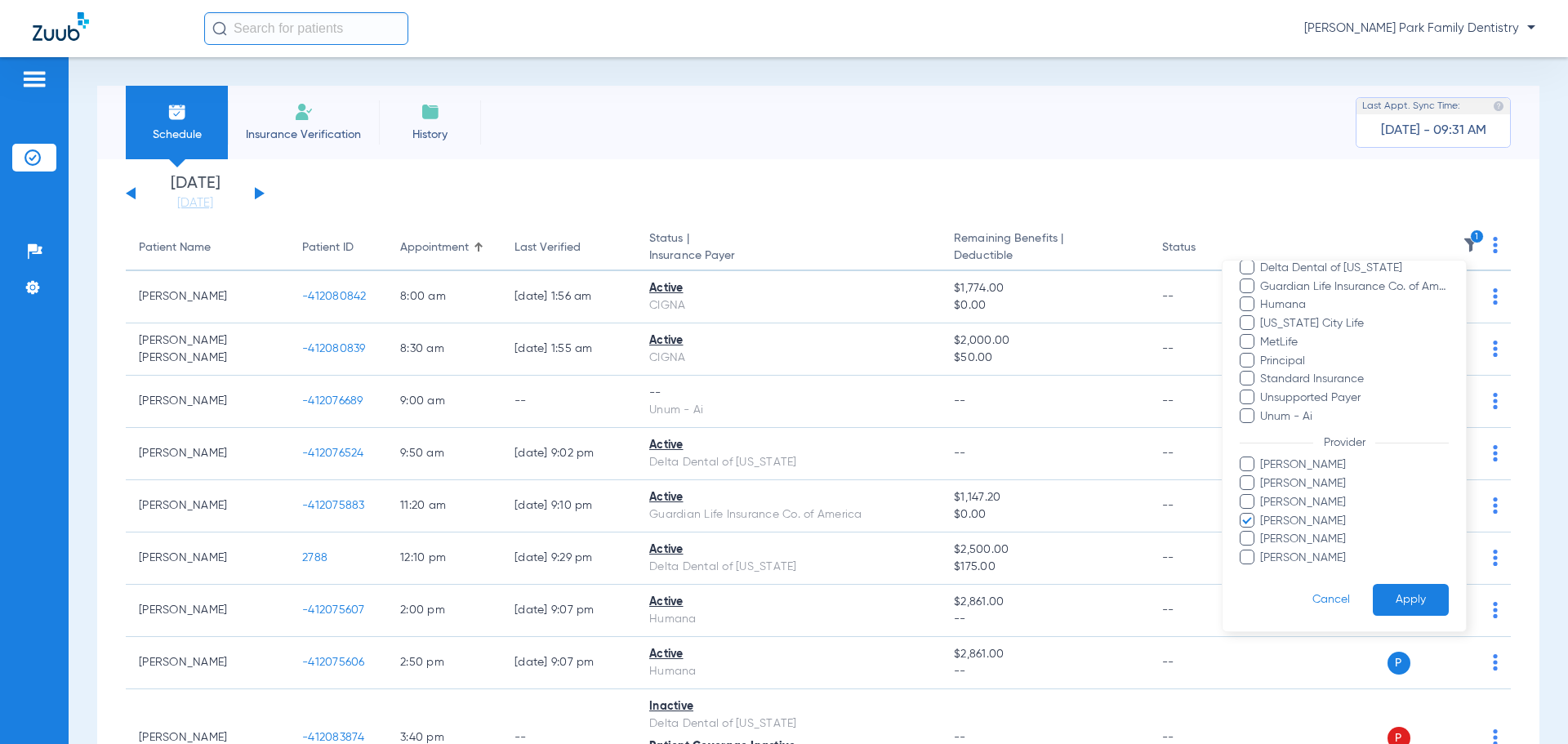
scroll to position [410, 0]
click at [1282, 521] on span "[PERSON_NAME]" at bounding box center [1355, 519] width 190 height 17
click at [1262, 531] on input "[PERSON_NAME]" at bounding box center [1262, 531] width 0 height 0
click at [1295, 475] on span "[PERSON_NAME]" at bounding box center [1355, 482] width 190 height 17
click at [1262, 493] on input "[PERSON_NAME]" at bounding box center [1262, 493] width 0 height 0
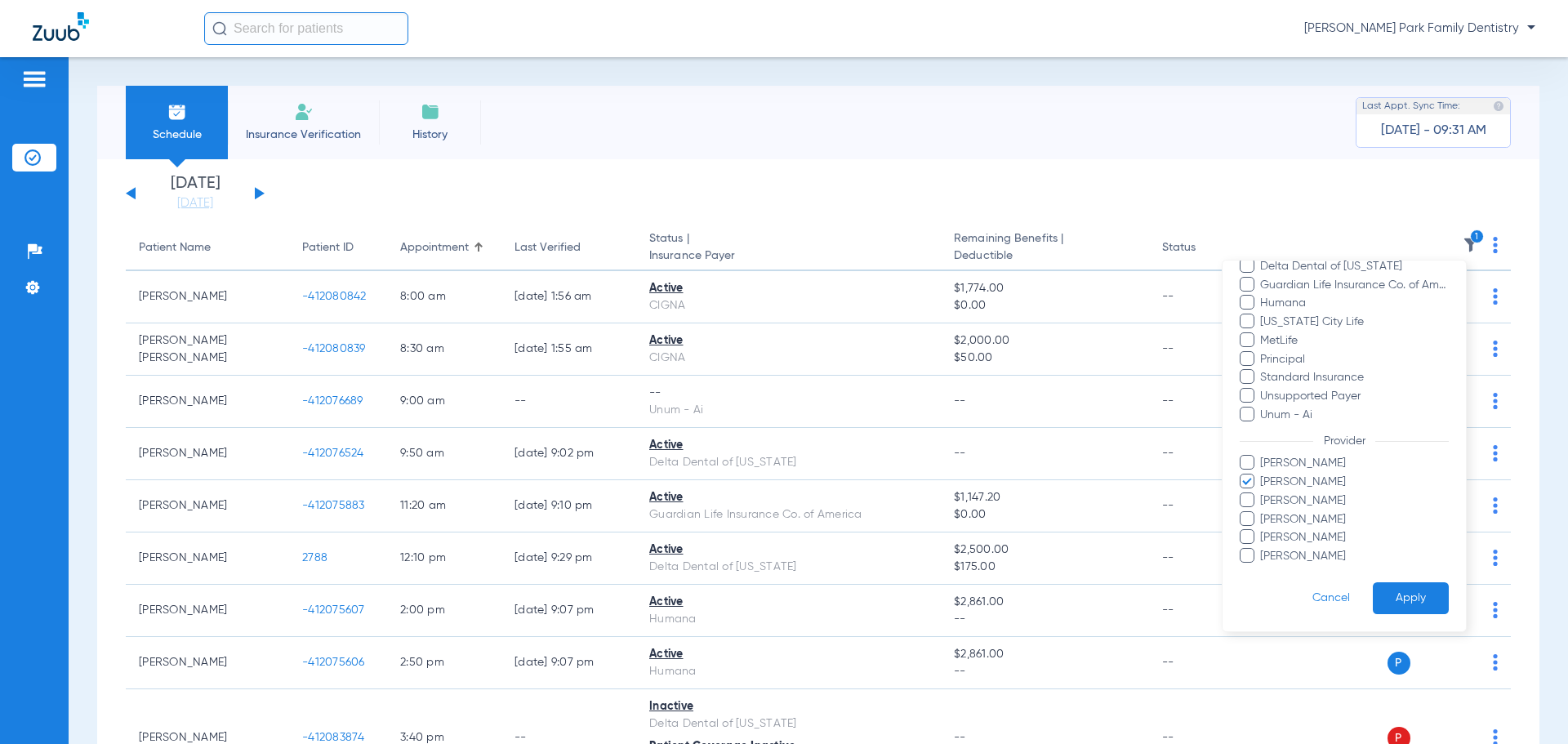
click at [1391, 596] on button "Apply" at bounding box center [1410, 598] width 76 height 32
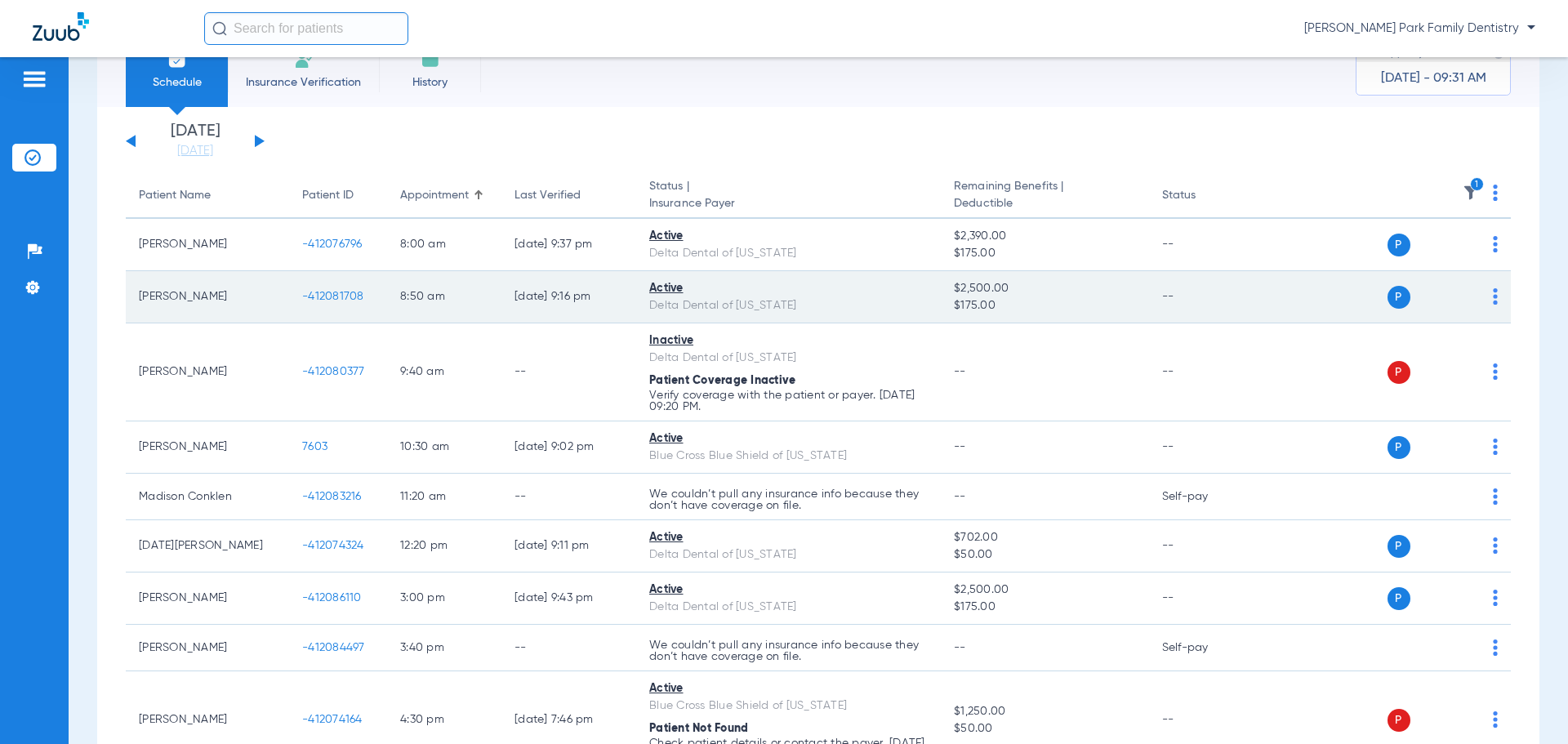
scroll to position [82, 0]
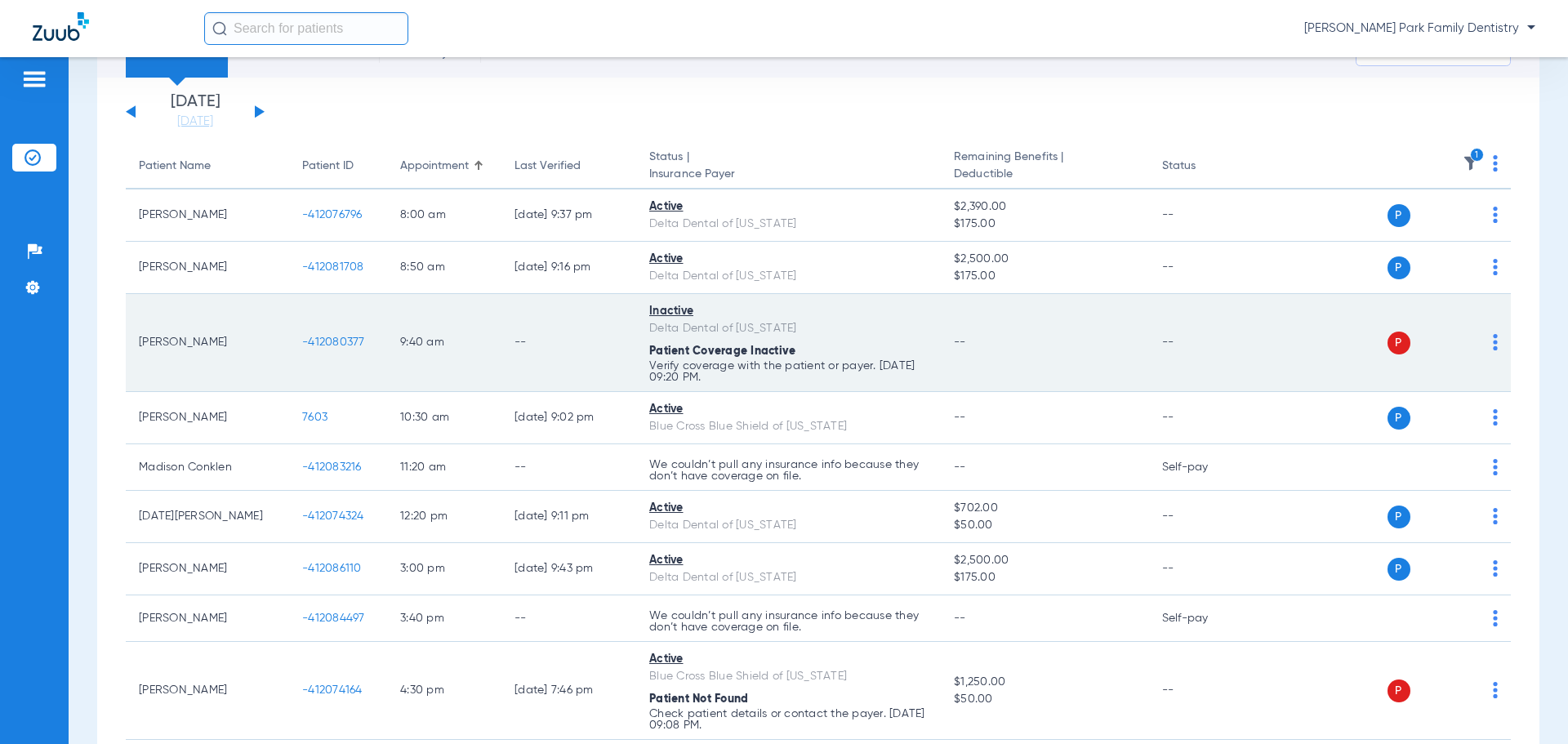
click at [323, 336] on span "-412080377" at bounding box center [333, 341] width 63 height 11
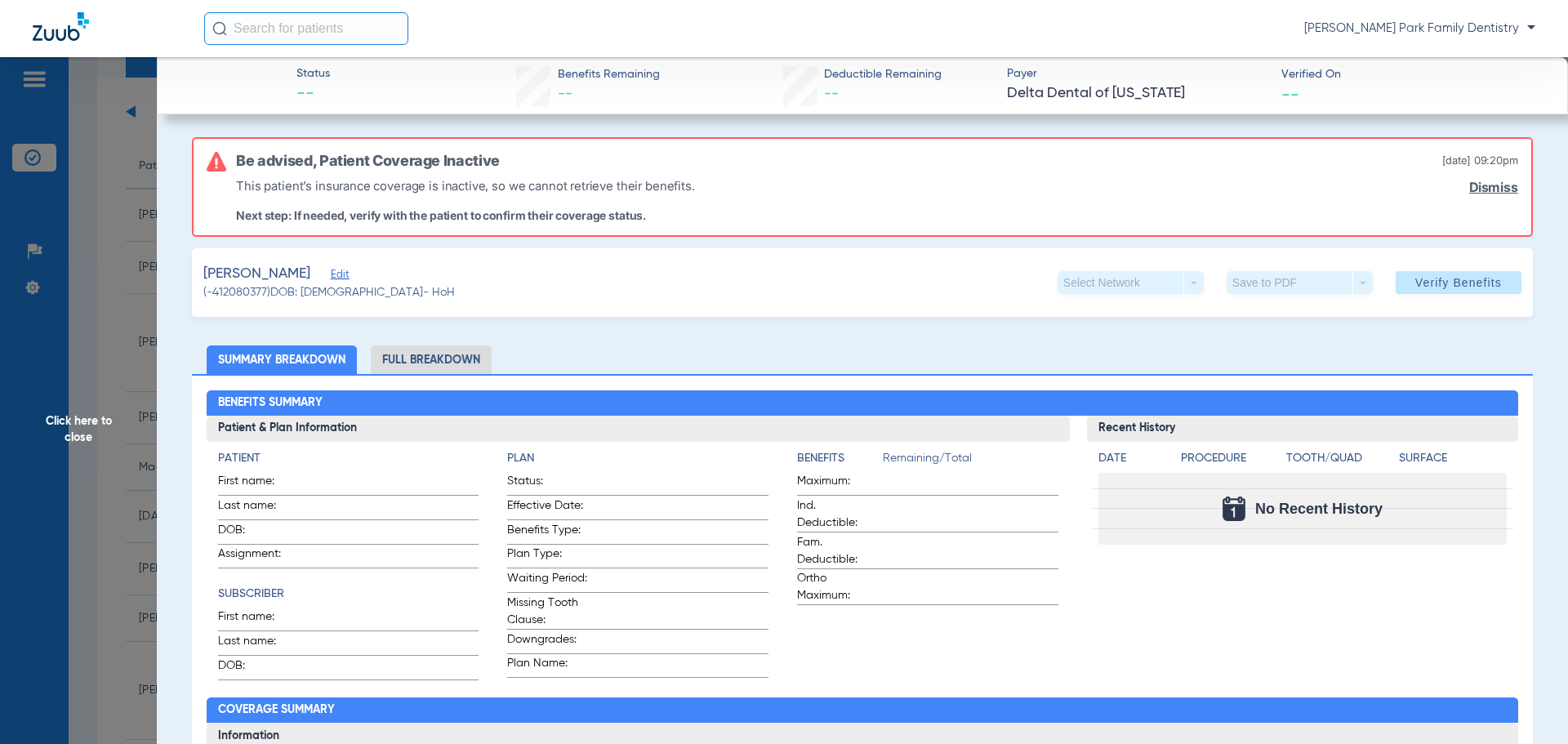
click at [76, 418] on span "Click here to close" at bounding box center [78, 429] width 157 height 744
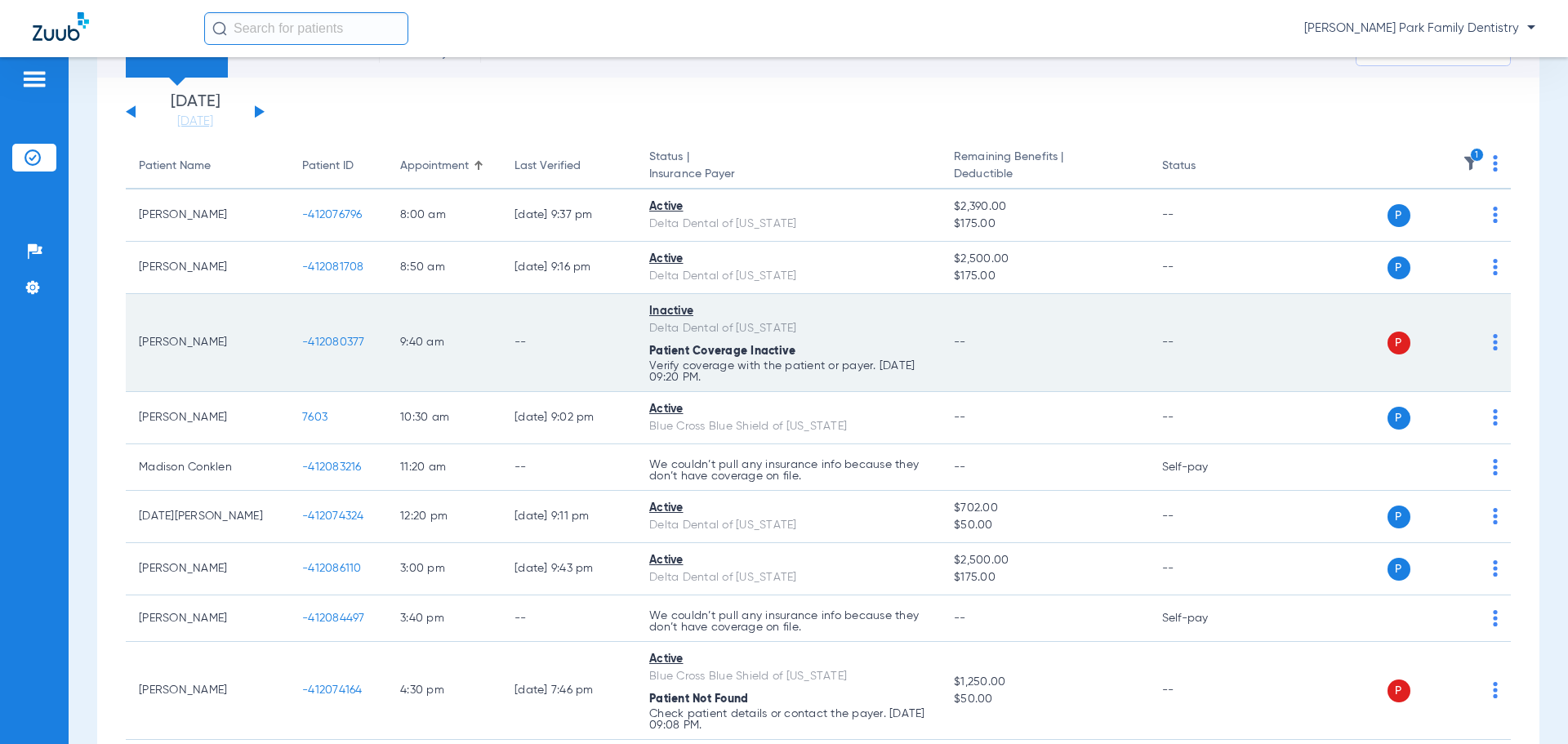
click at [317, 341] on span "-412080377" at bounding box center [333, 341] width 63 height 11
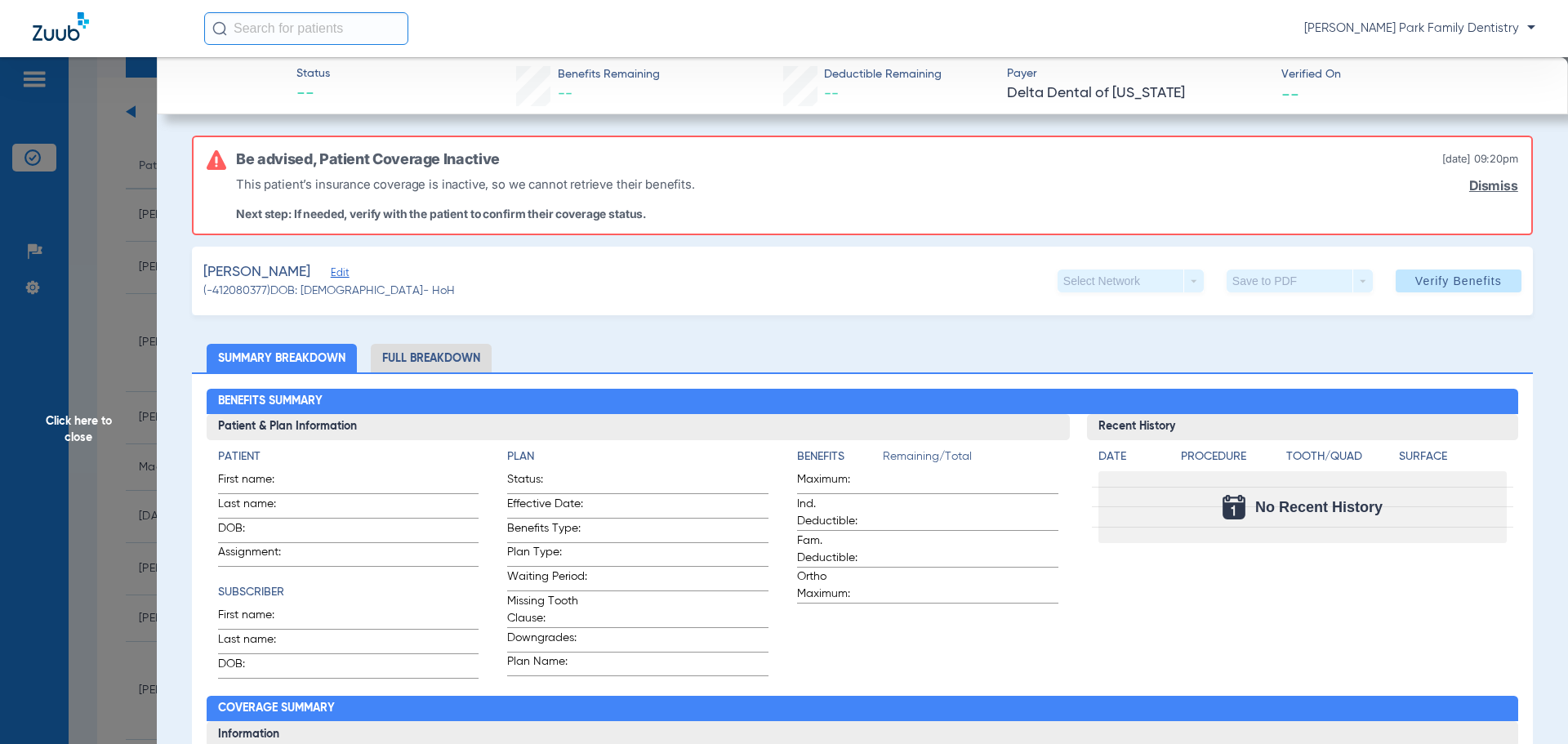
scroll to position [0, 0]
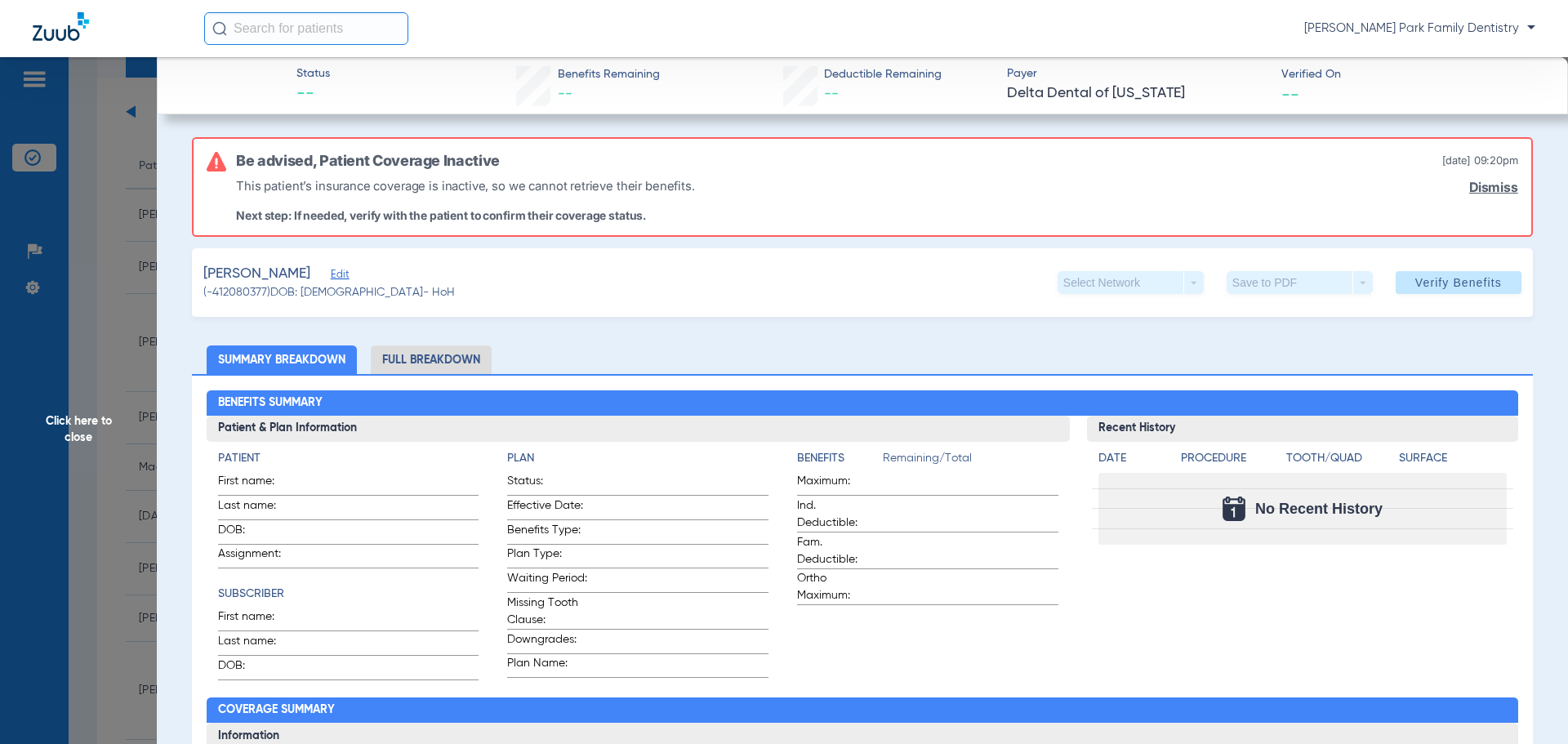
click at [80, 426] on span "Click here to close" at bounding box center [78, 429] width 157 height 744
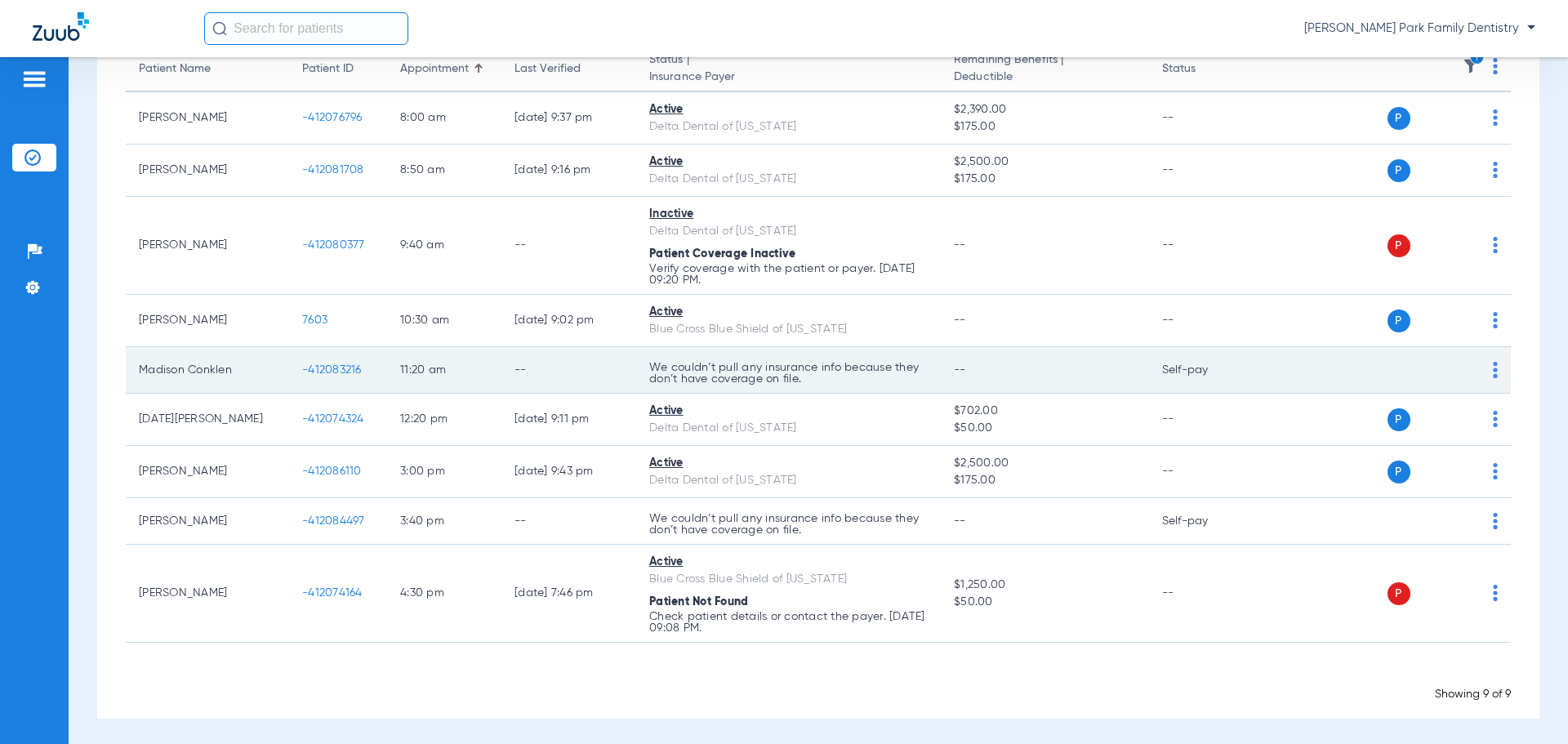
scroll to position [182, 0]
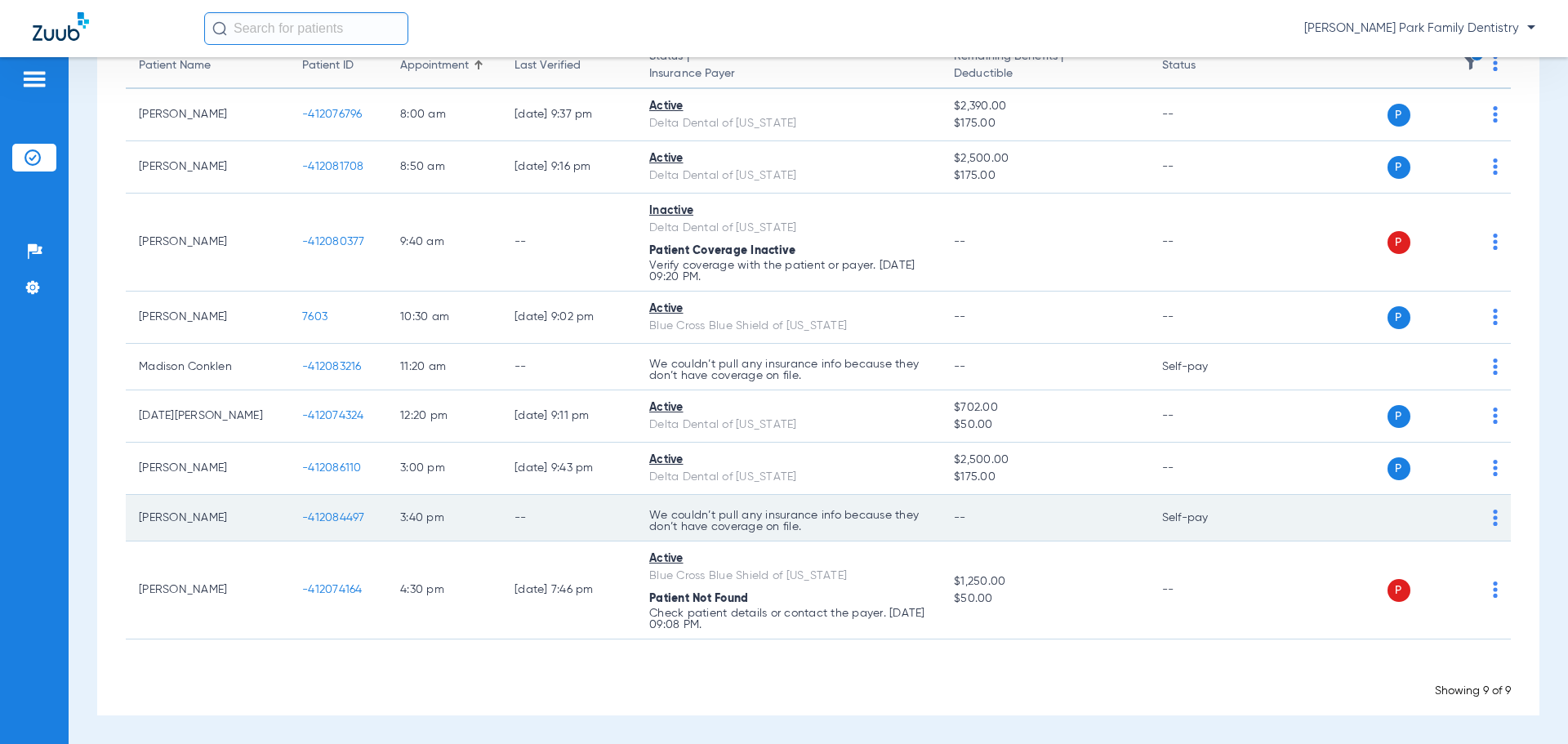
click at [334, 516] on span "-412084497" at bounding box center [333, 517] width 63 height 11
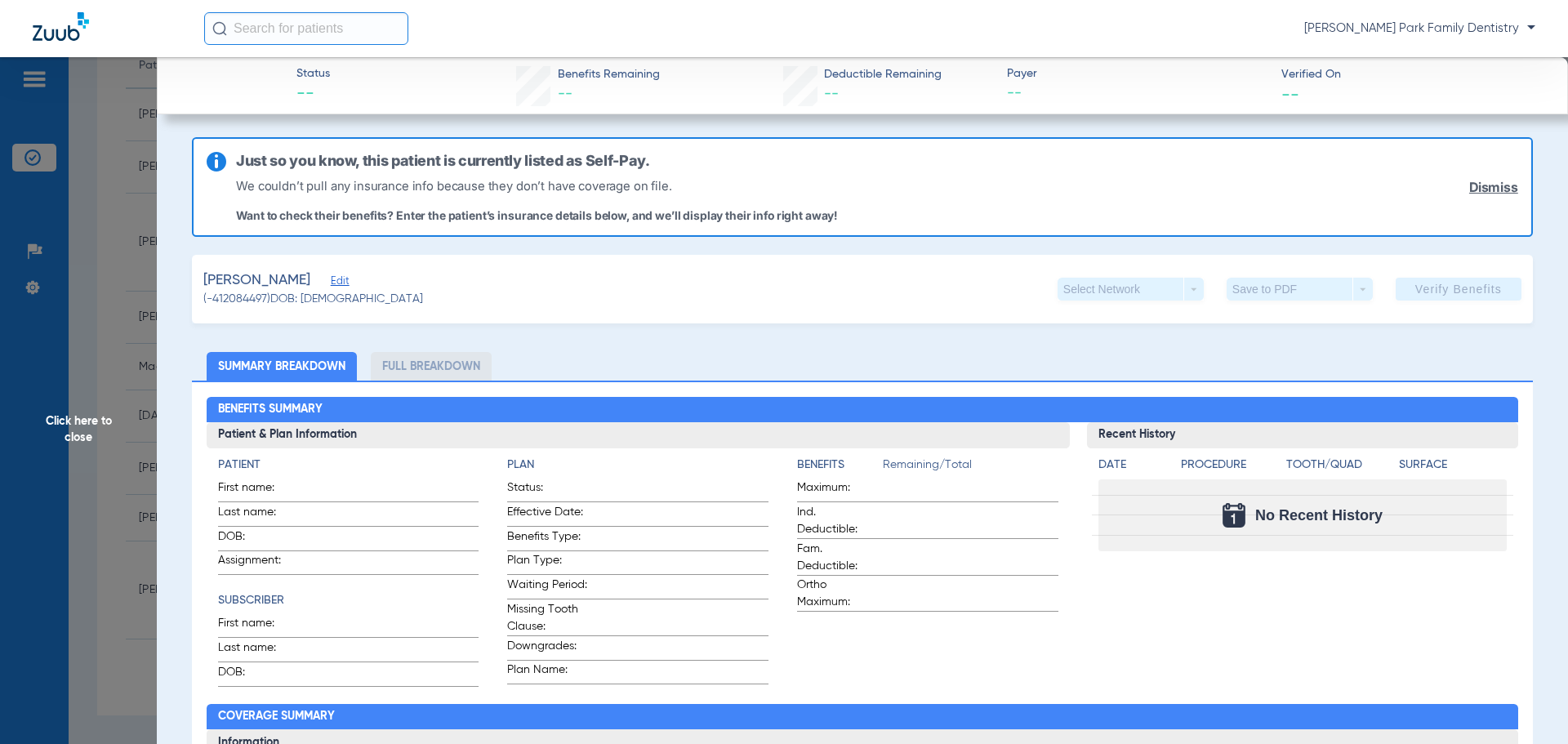
click at [84, 438] on span "Click here to close" at bounding box center [78, 429] width 157 height 744
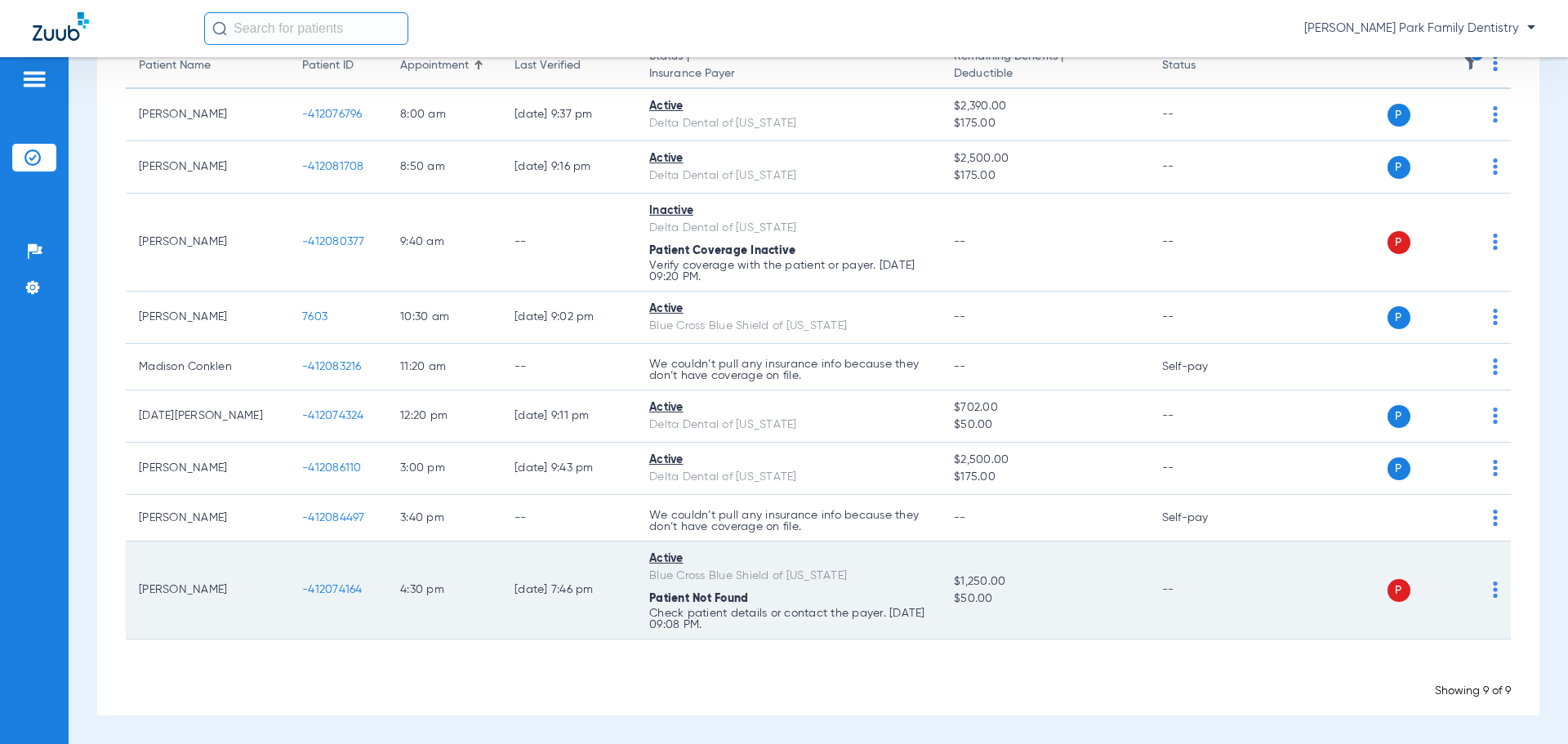
click at [349, 593] on span "-412074164" at bounding box center [332, 589] width 60 height 11
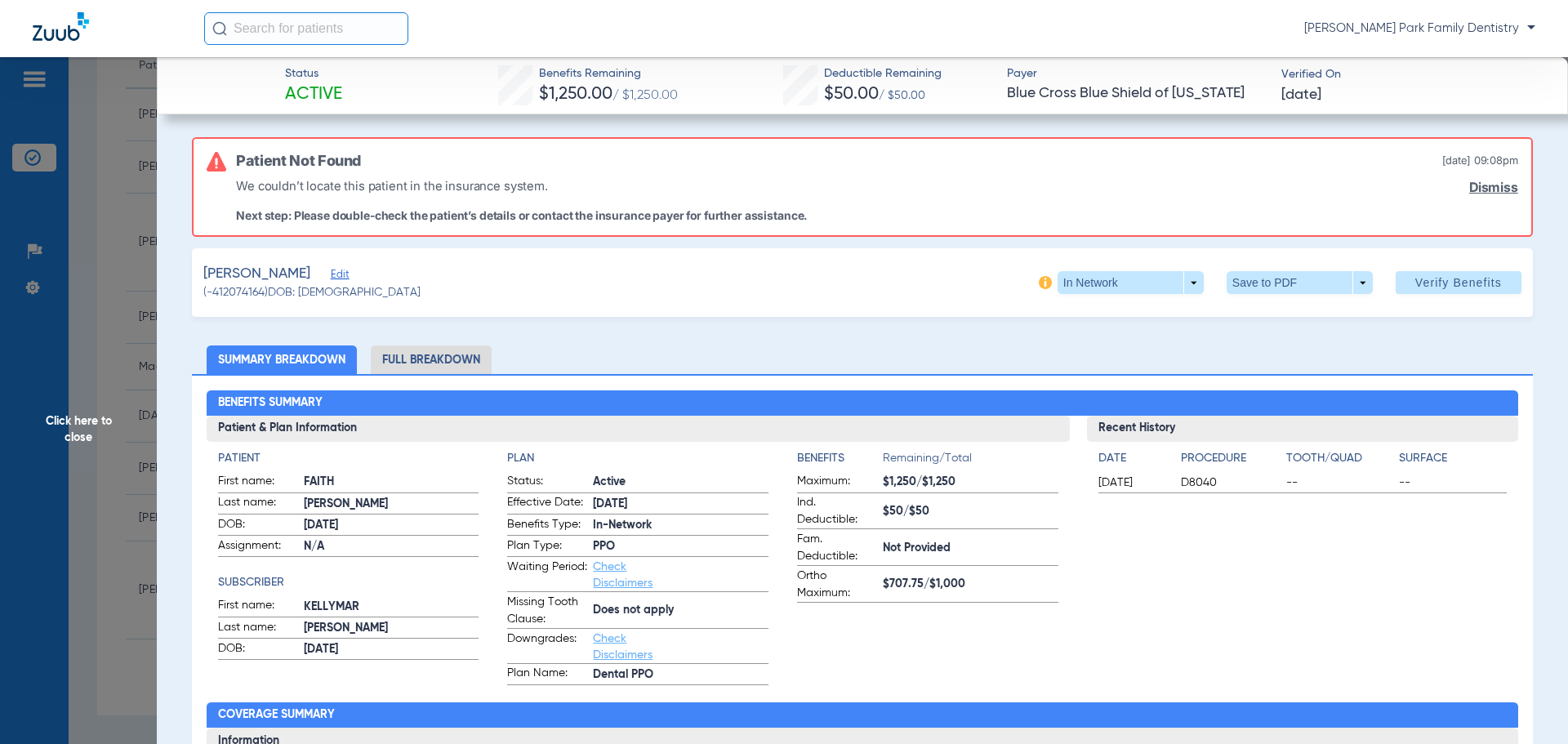
click at [98, 422] on span "Click here to close" at bounding box center [78, 429] width 157 height 744
